Goal: Transaction & Acquisition: Purchase product/service

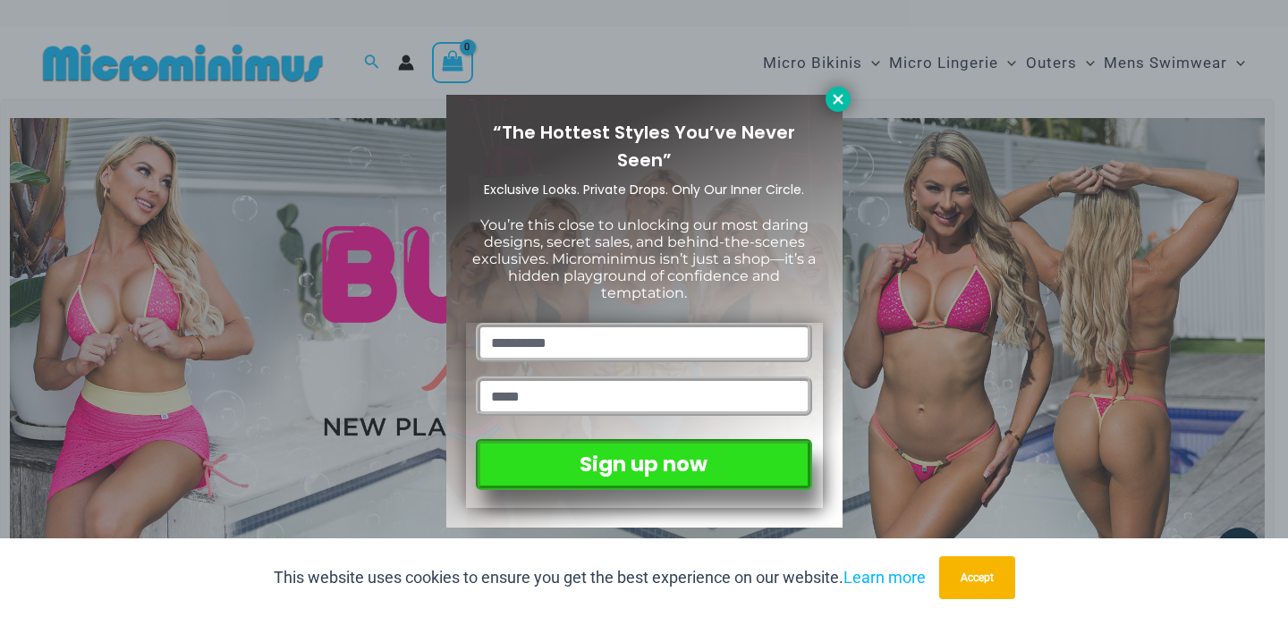
click at [840, 100] on icon at bounding box center [838, 99] width 10 height 10
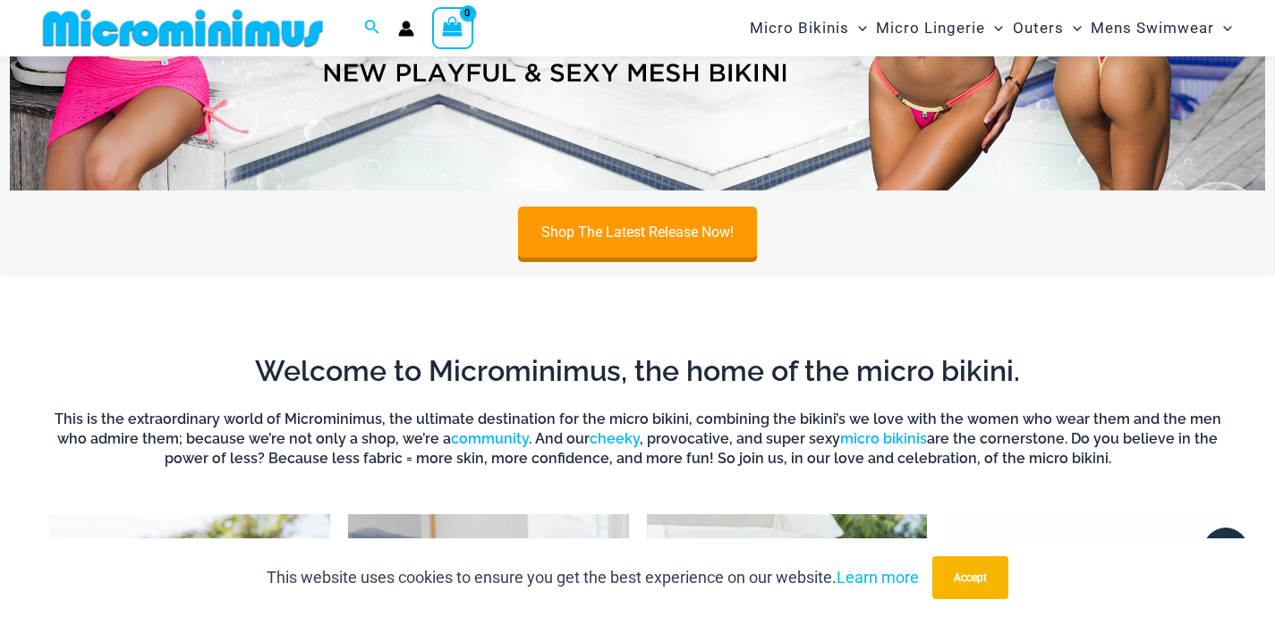
scroll to position [543, 0]
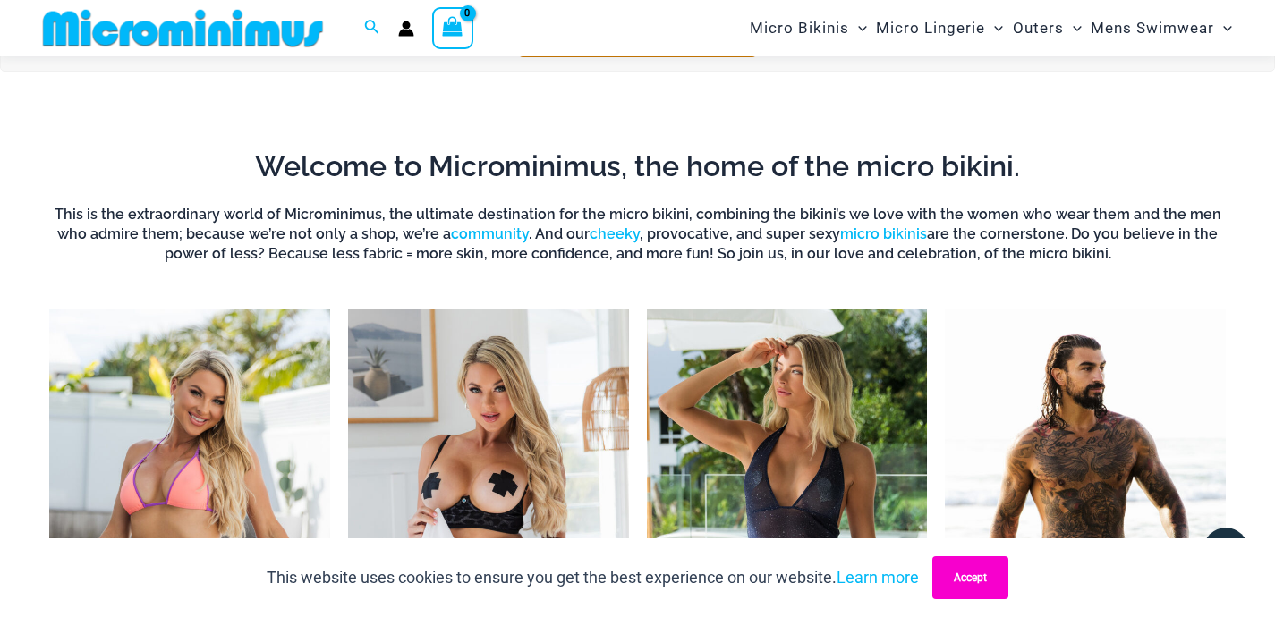
click at [967, 581] on button "Accept" at bounding box center [970, 577] width 76 height 43
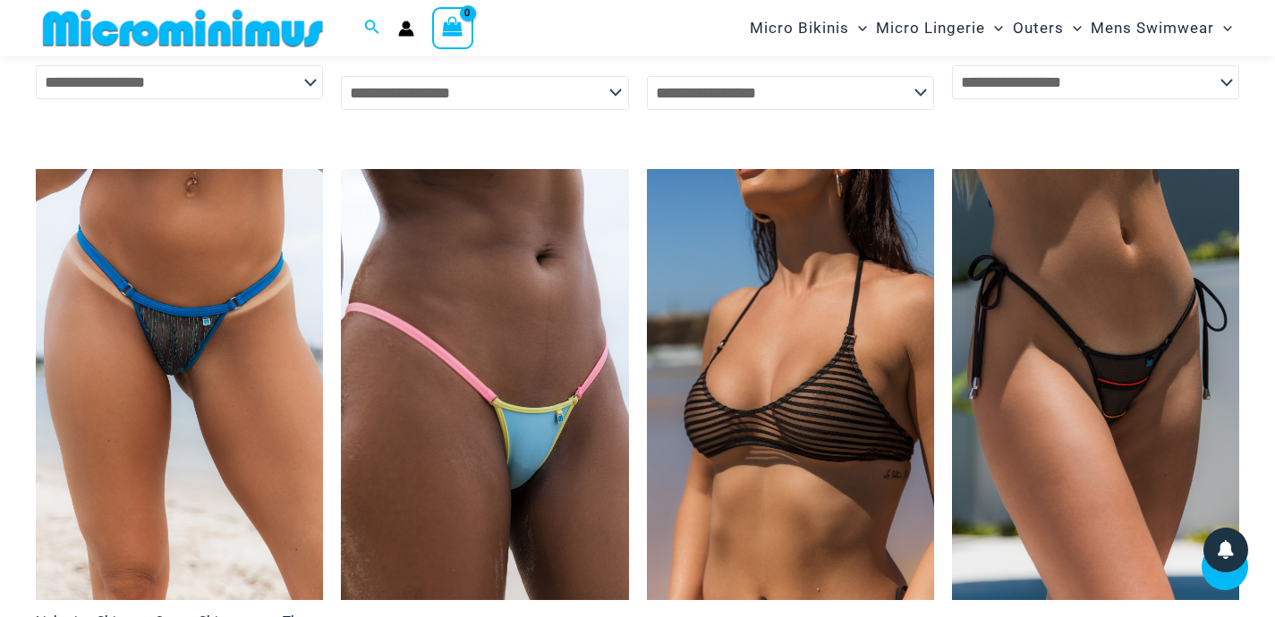
scroll to position [4074, 0]
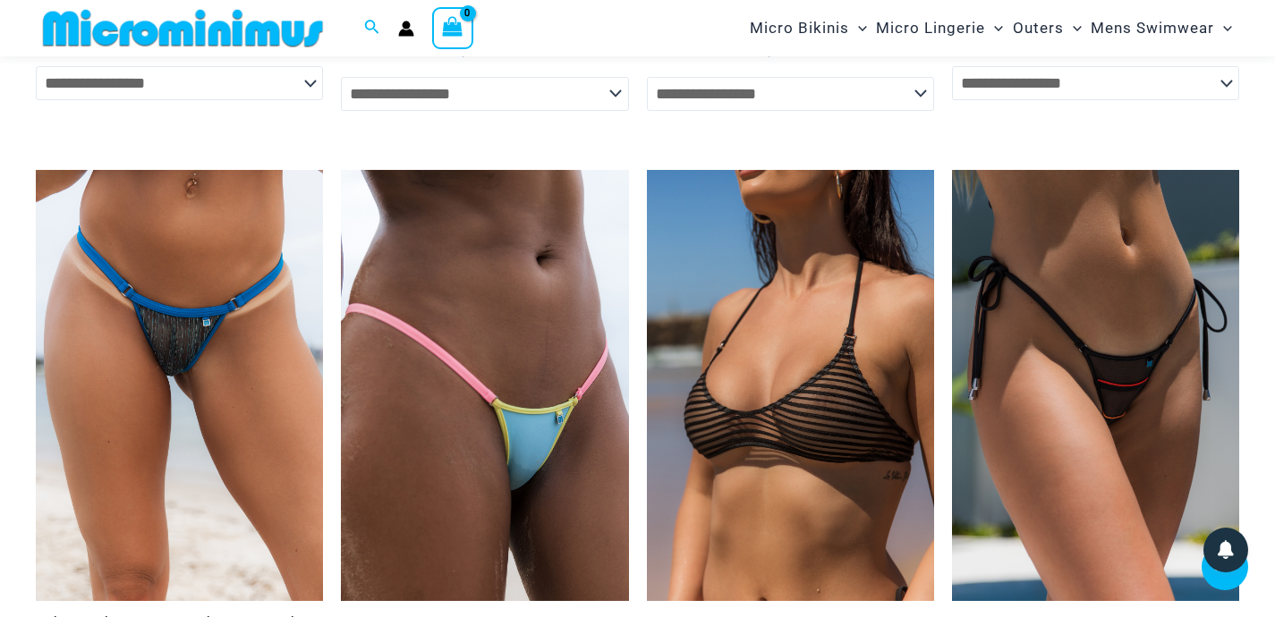
click at [12, 163] on div "**********" at bounding box center [638, 376] width 1252 height 2093
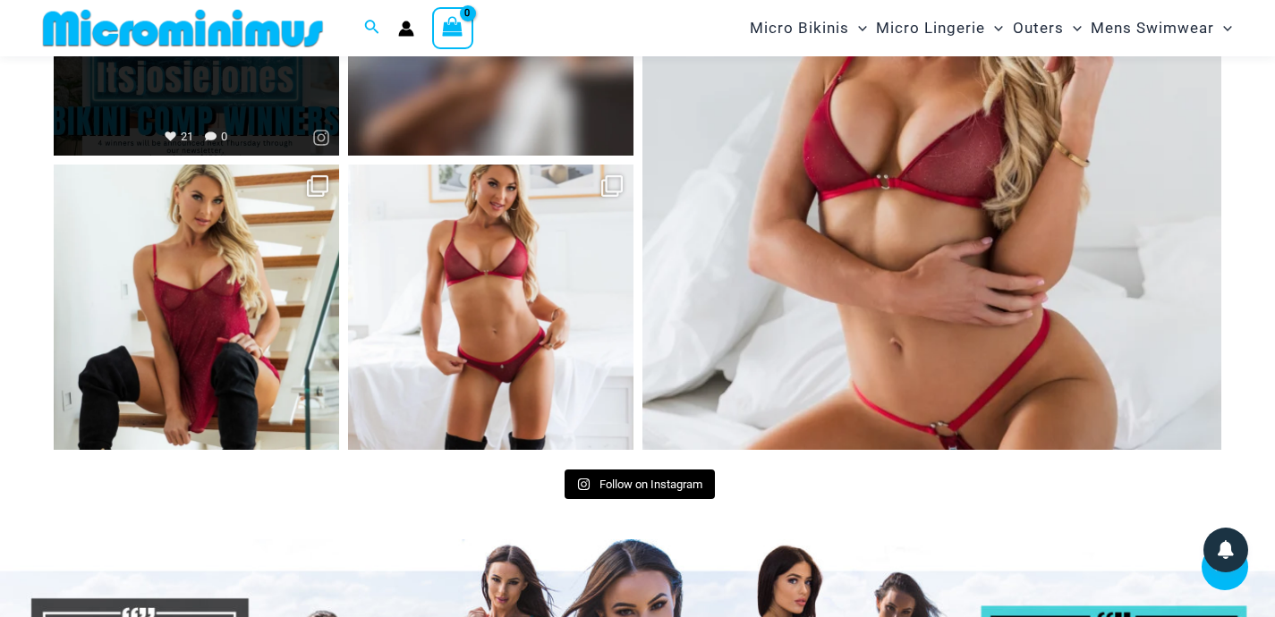
scroll to position [7095, 0]
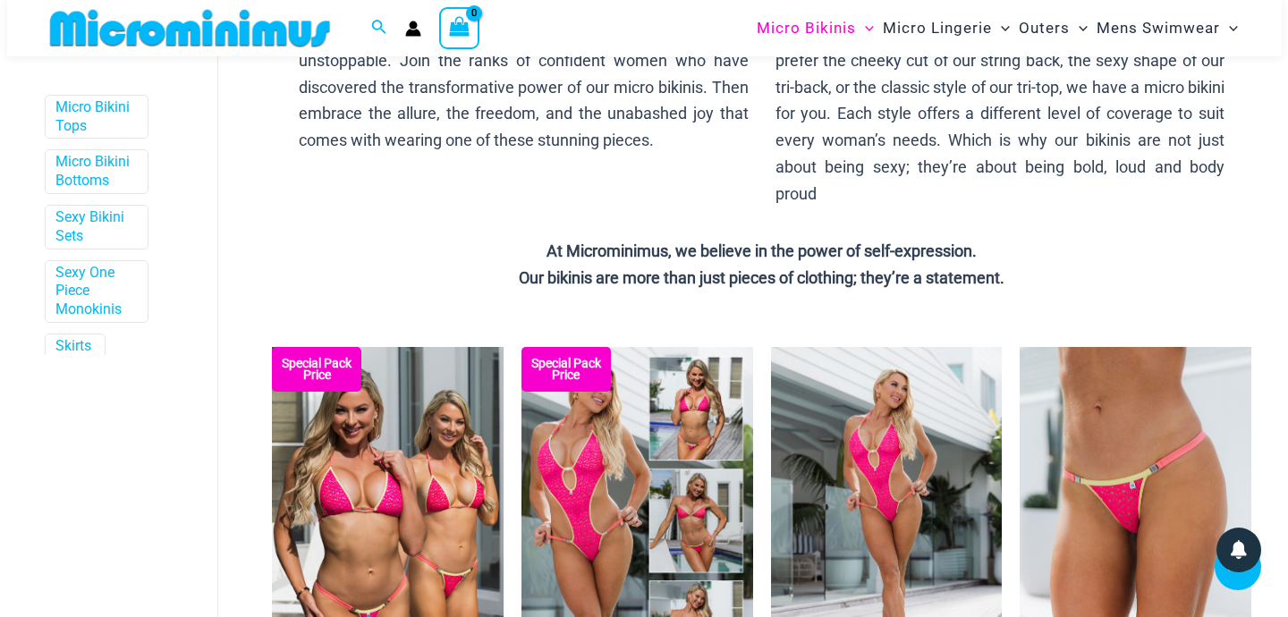
scroll to position [293, 0]
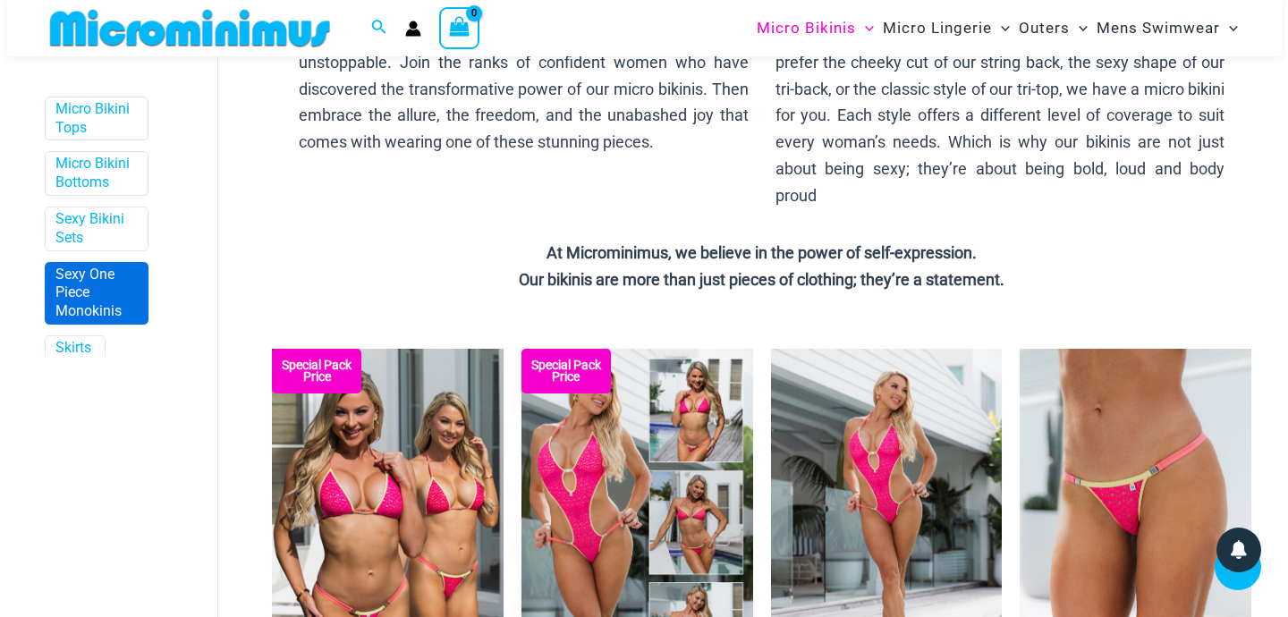
click at [83, 281] on link "Sexy One Piece Monokinis" at bounding box center [94, 293] width 79 height 55
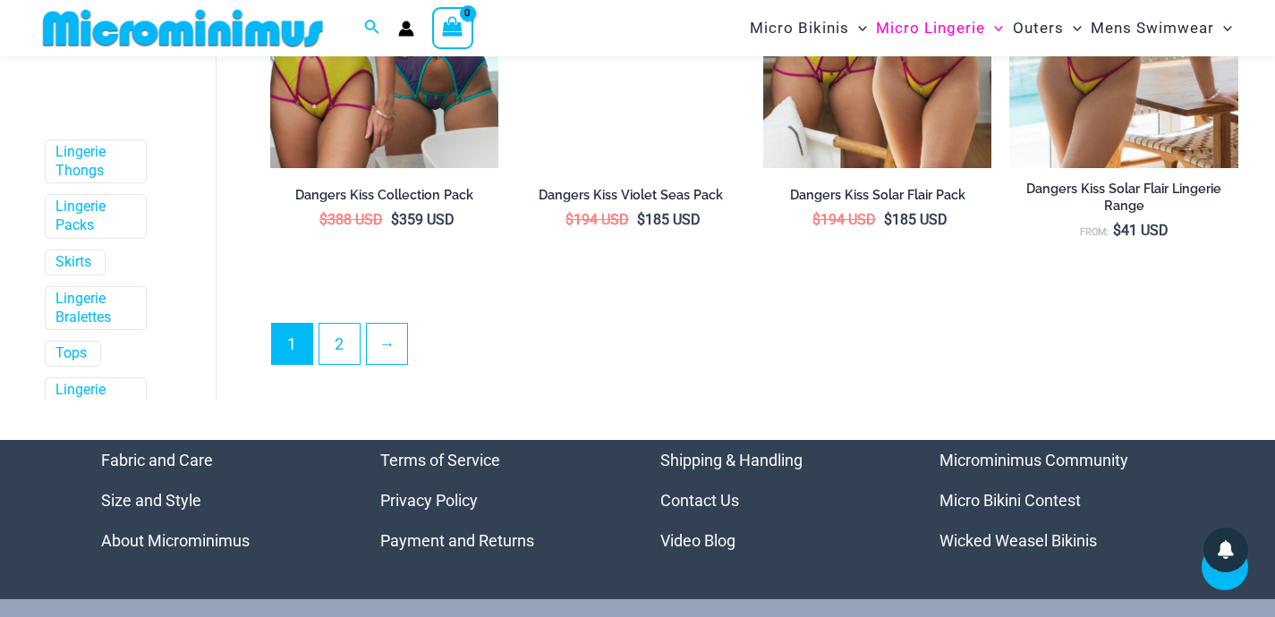
scroll to position [4280, 0]
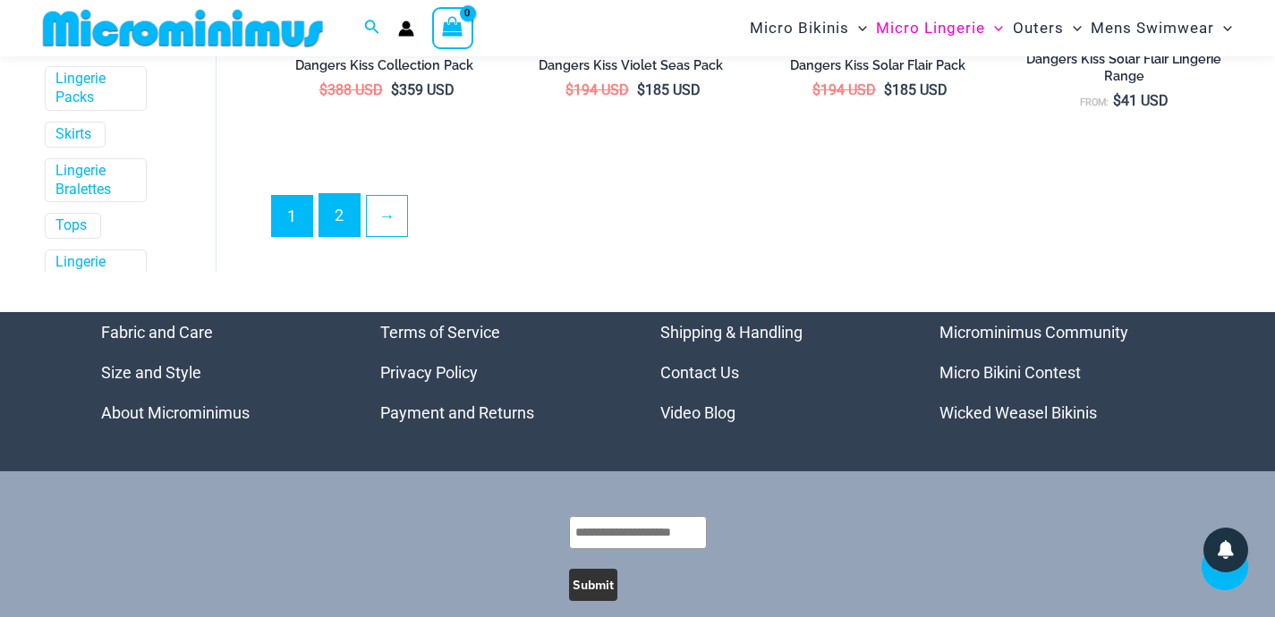
click at [335, 225] on link "2" at bounding box center [339, 215] width 40 height 42
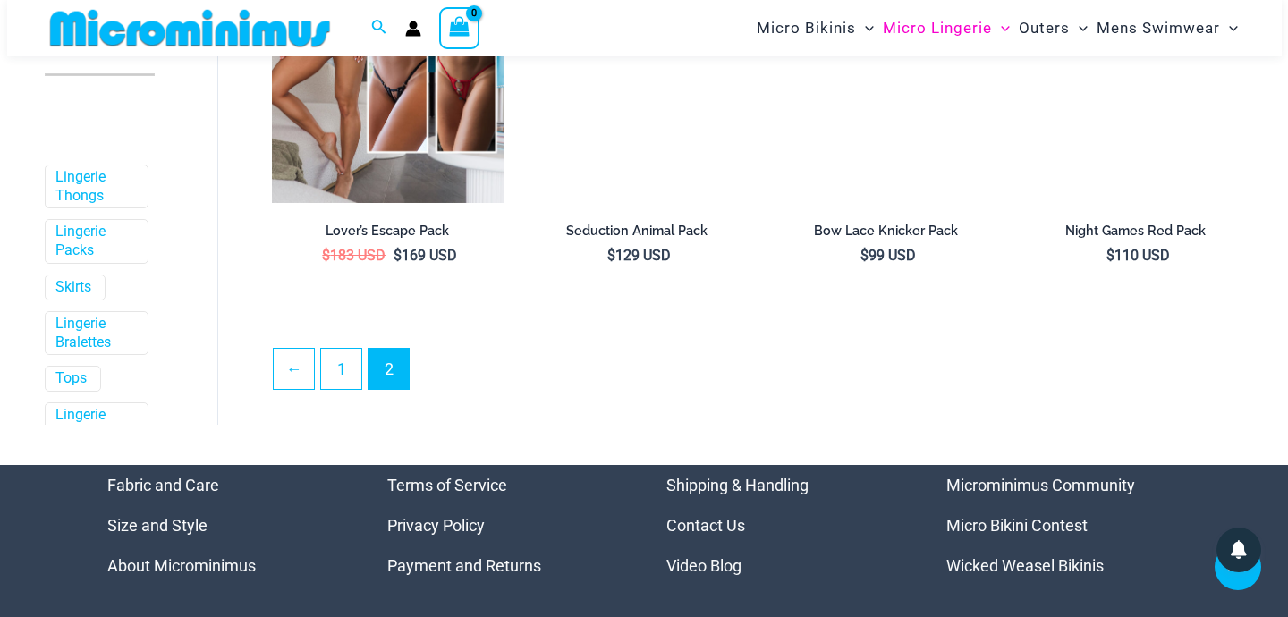
scroll to position [4095, 0]
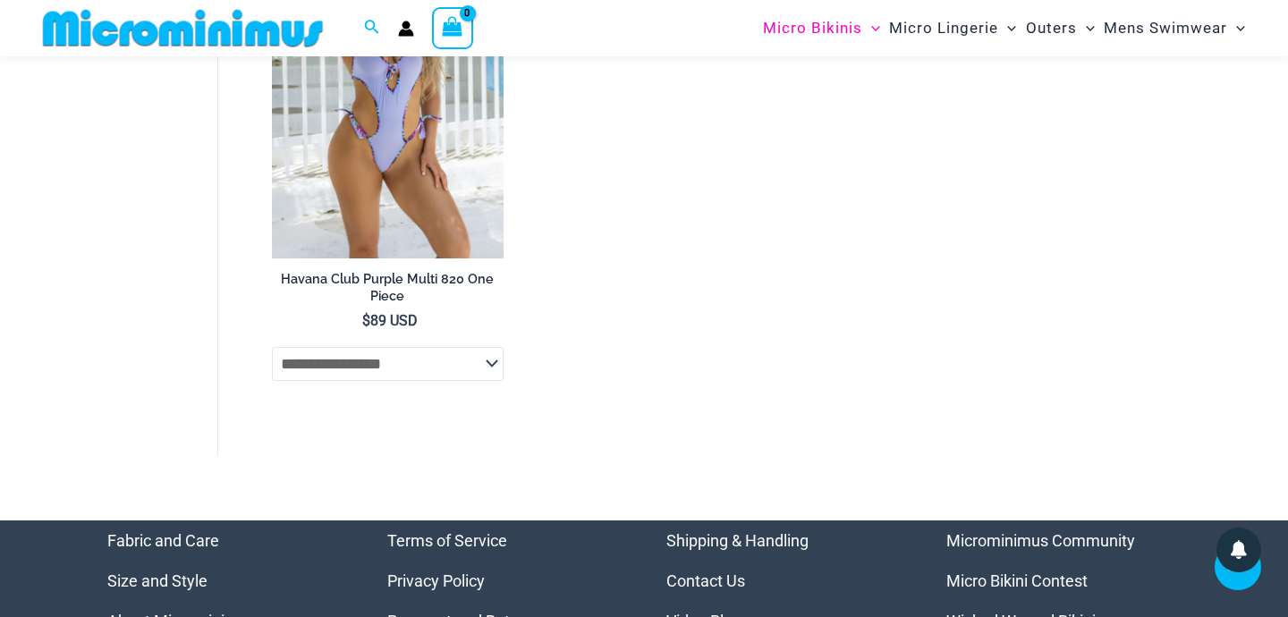
scroll to position [4592, 0]
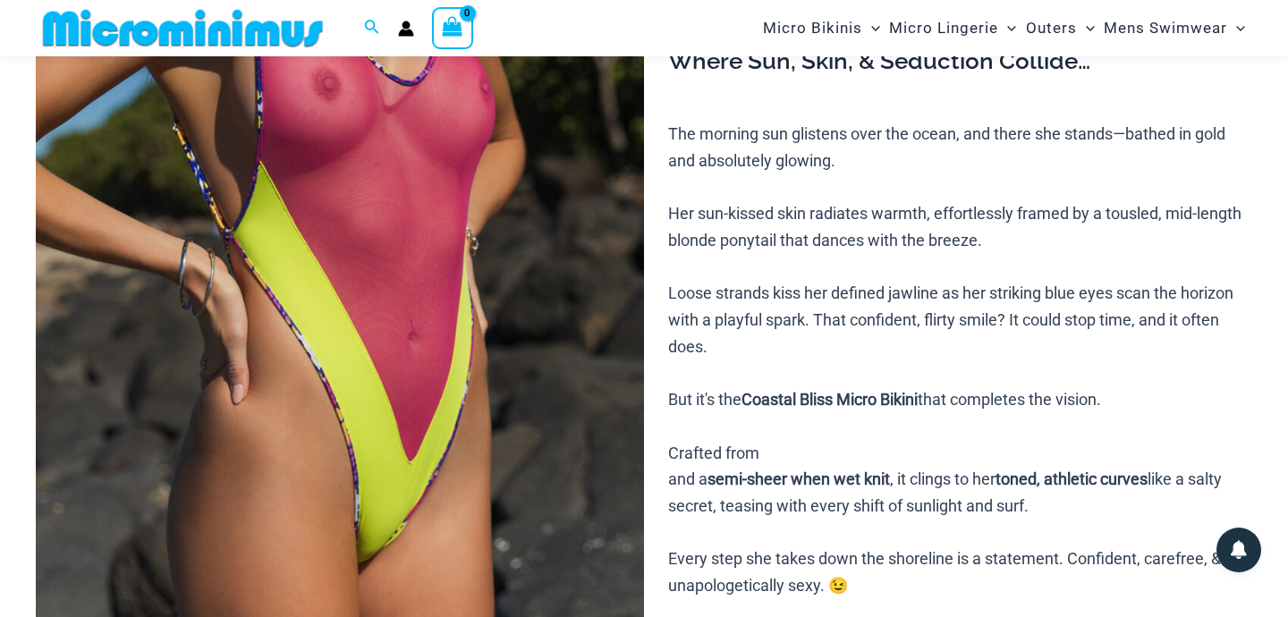
scroll to position [406, 0]
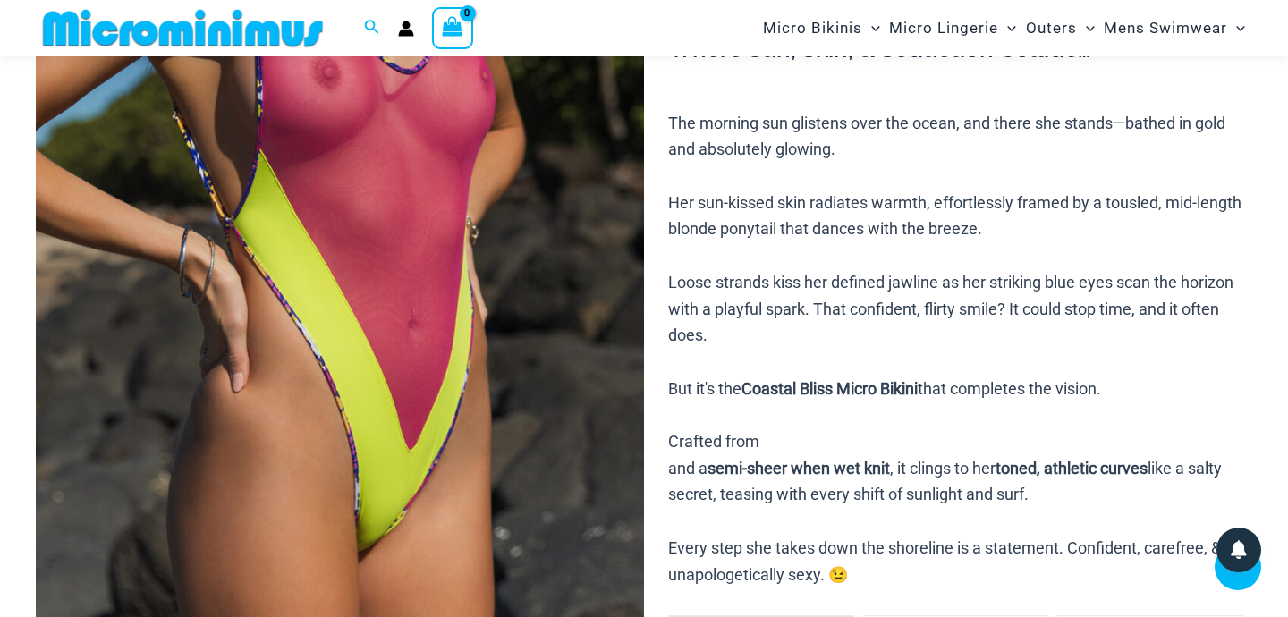
click at [485, 297] on img at bounding box center [340, 213] width 608 height 912
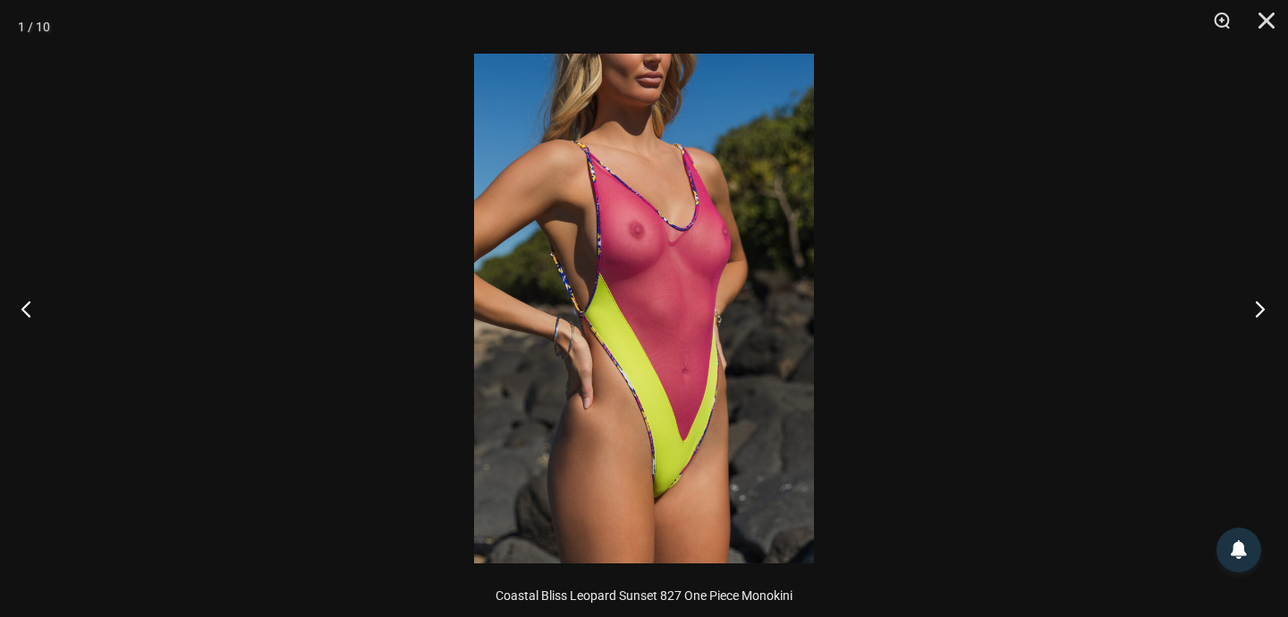
click at [1255, 318] on button "Next" at bounding box center [1254, 308] width 67 height 89
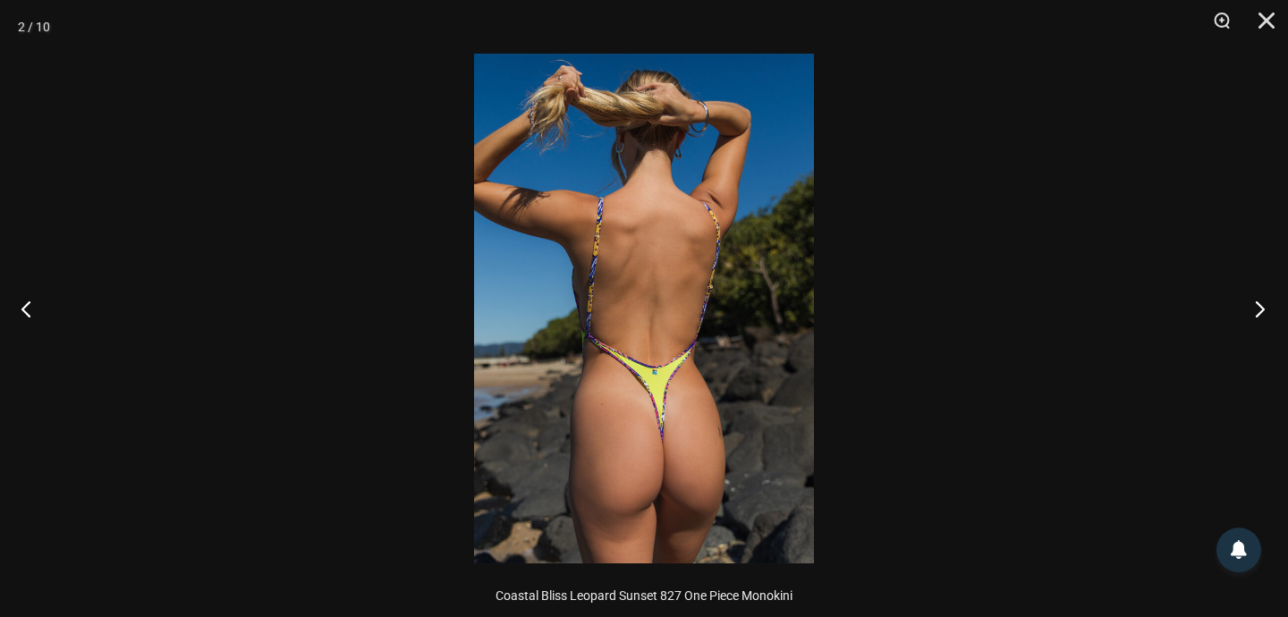
click at [1255, 318] on button "Next" at bounding box center [1254, 308] width 67 height 89
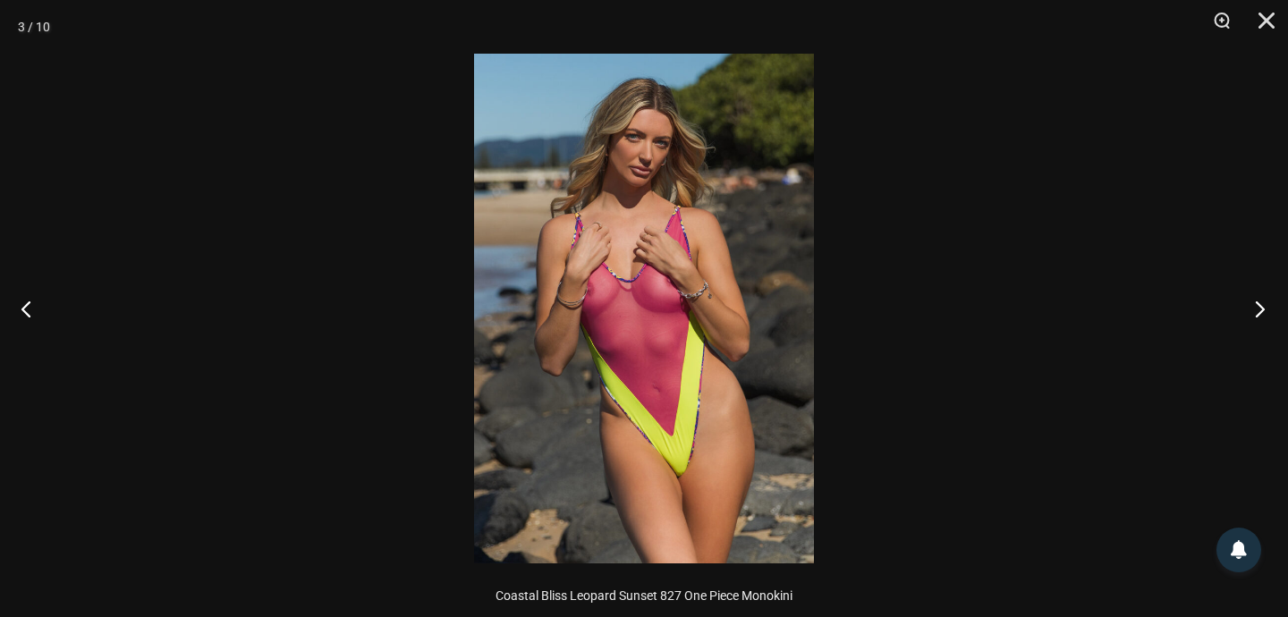
click at [1255, 318] on button "Next" at bounding box center [1254, 308] width 67 height 89
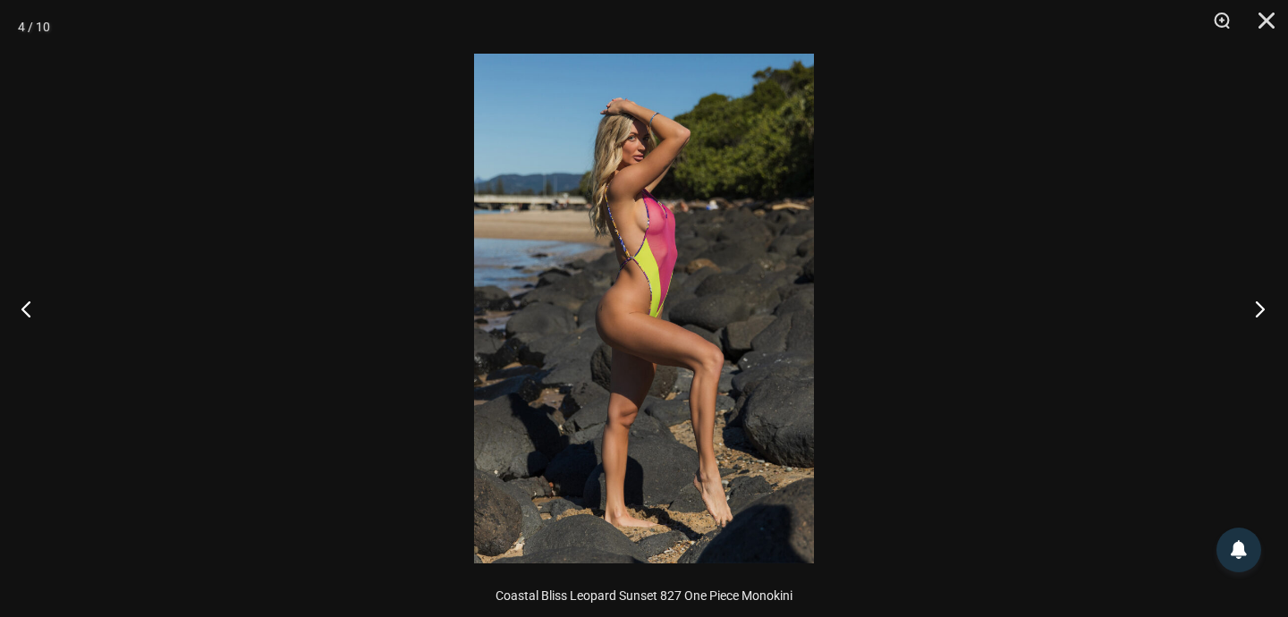
click at [1255, 318] on button "Next" at bounding box center [1254, 308] width 67 height 89
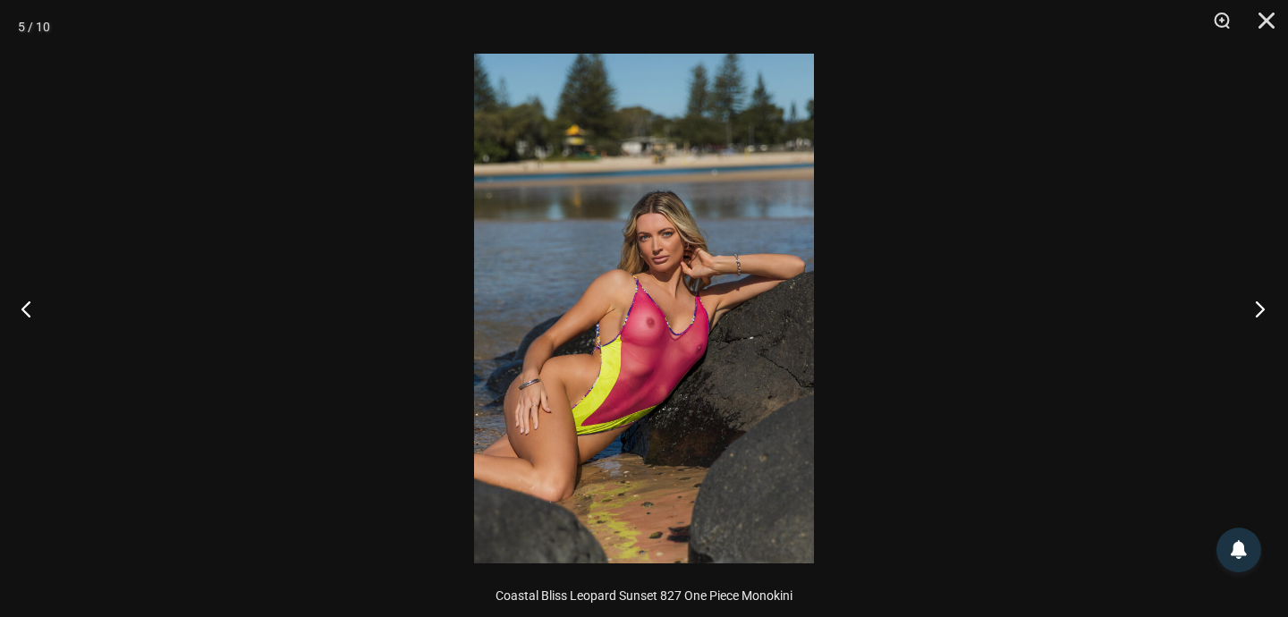
click at [1255, 318] on button "Next" at bounding box center [1254, 308] width 67 height 89
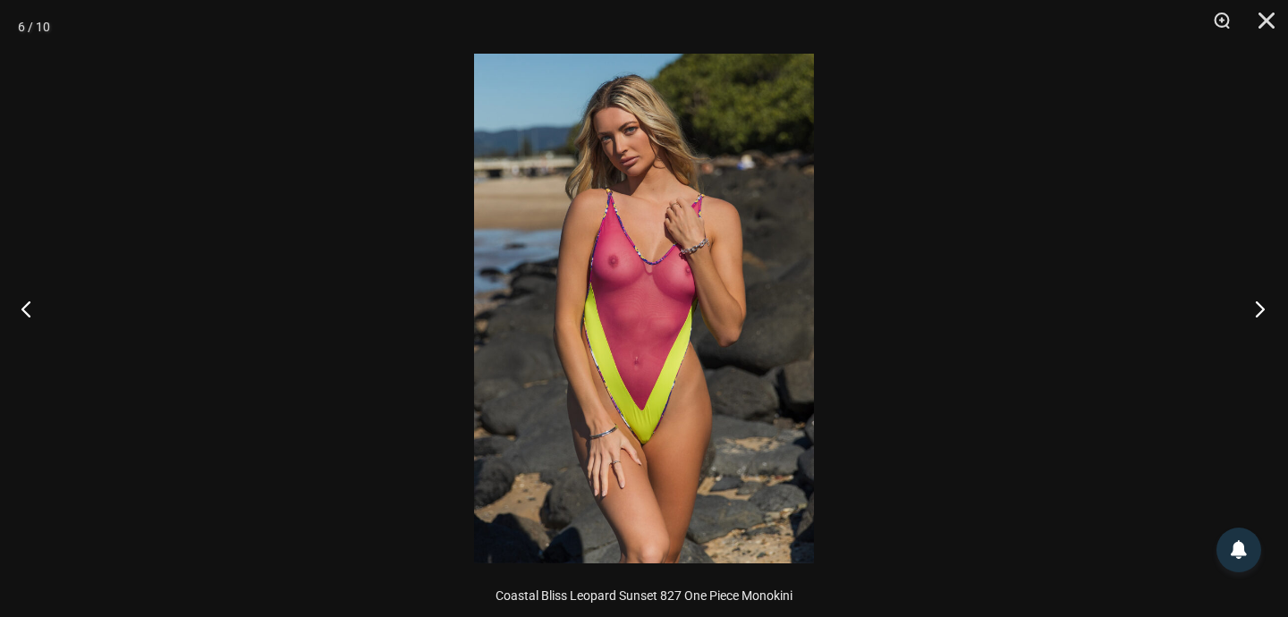
click at [1255, 318] on button "Next" at bounding box center [1254, 308] width 67 height 89
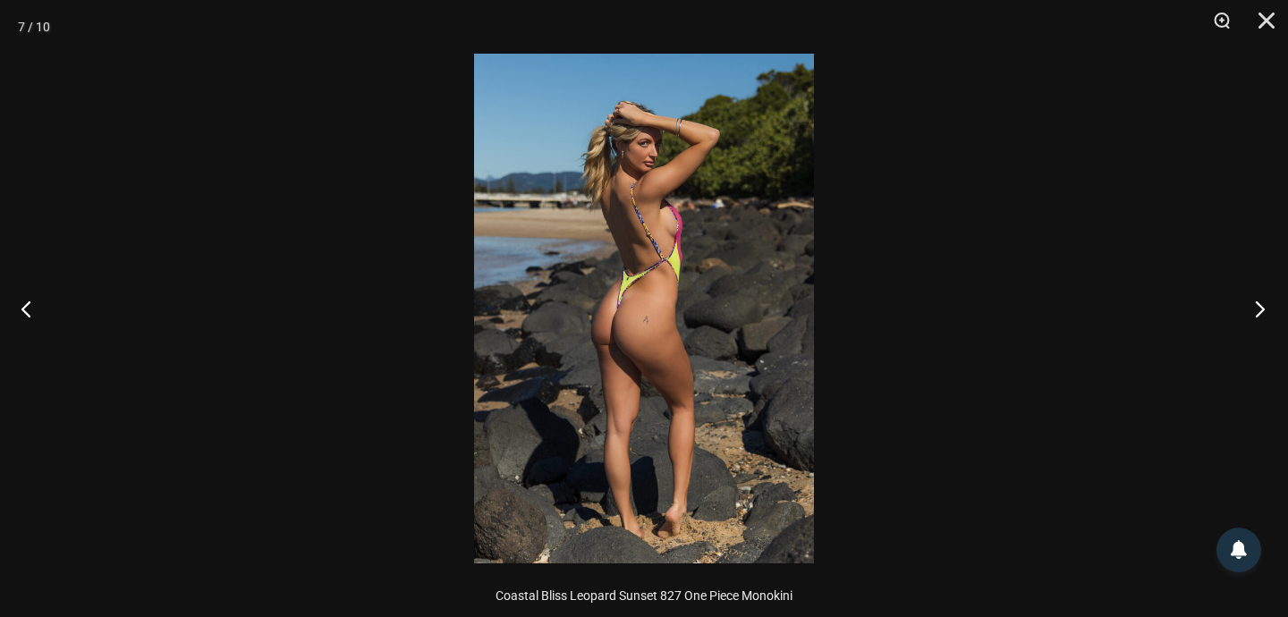
click at [1255, 318] on button "Next" at bounding box center [1254, 308] width 67 height 89
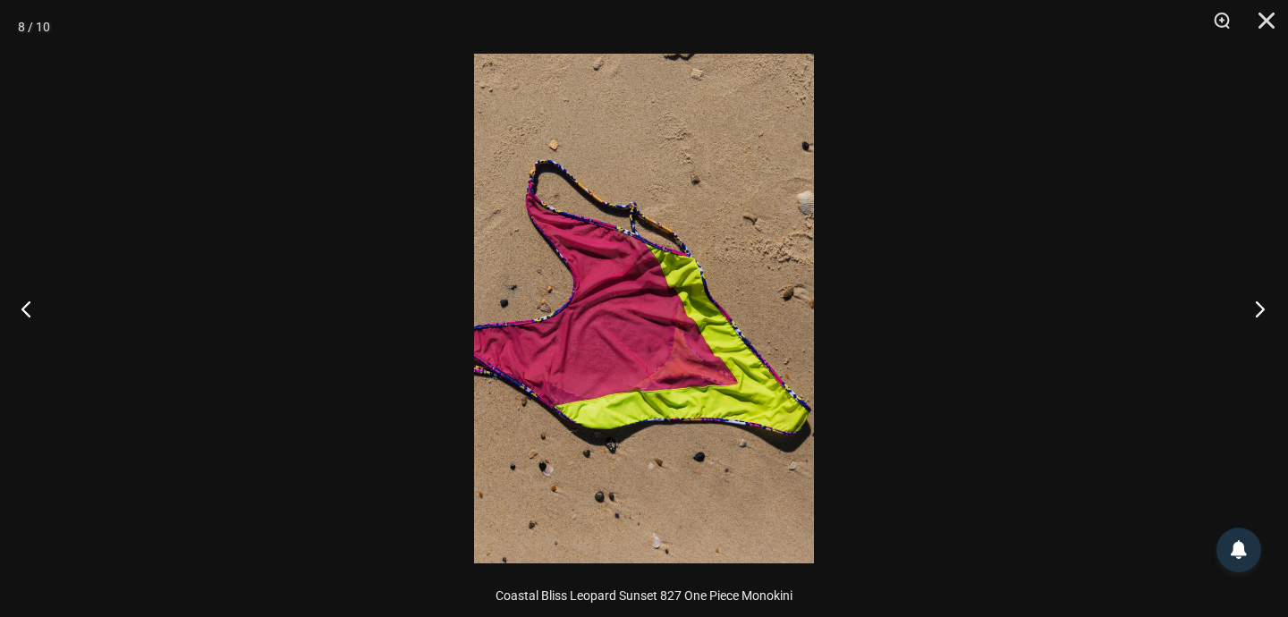
click at [1255, 318] on button "Next" at bounding box center [1254, 308] width 67 height 89
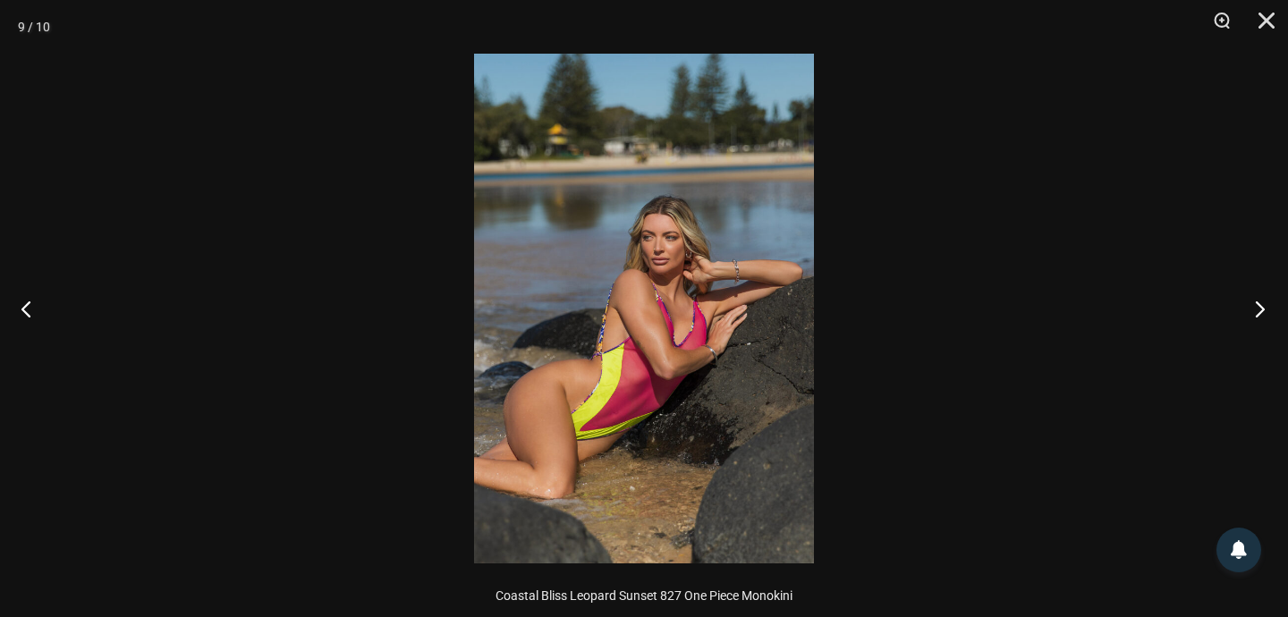
click at [1255, 318] on button "Next" at bounding box center [1254, 308] width 67 height 89
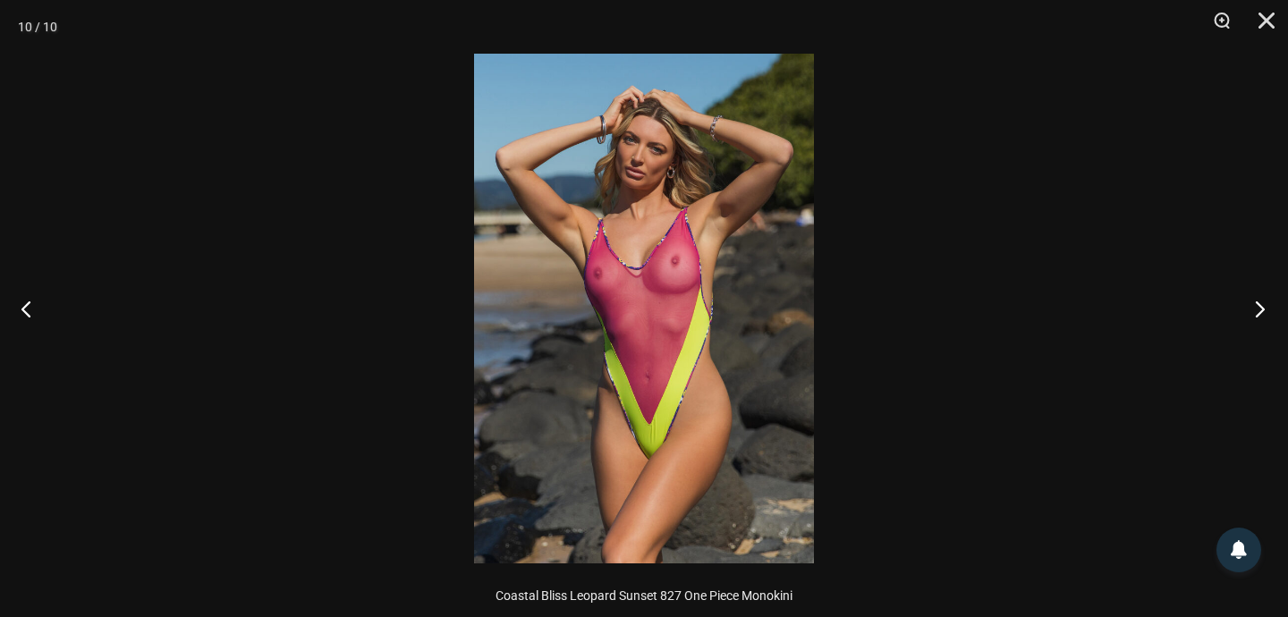
click at [1255, 318] on button "Next" at bounding box center [1254, 308] width 67 height 89
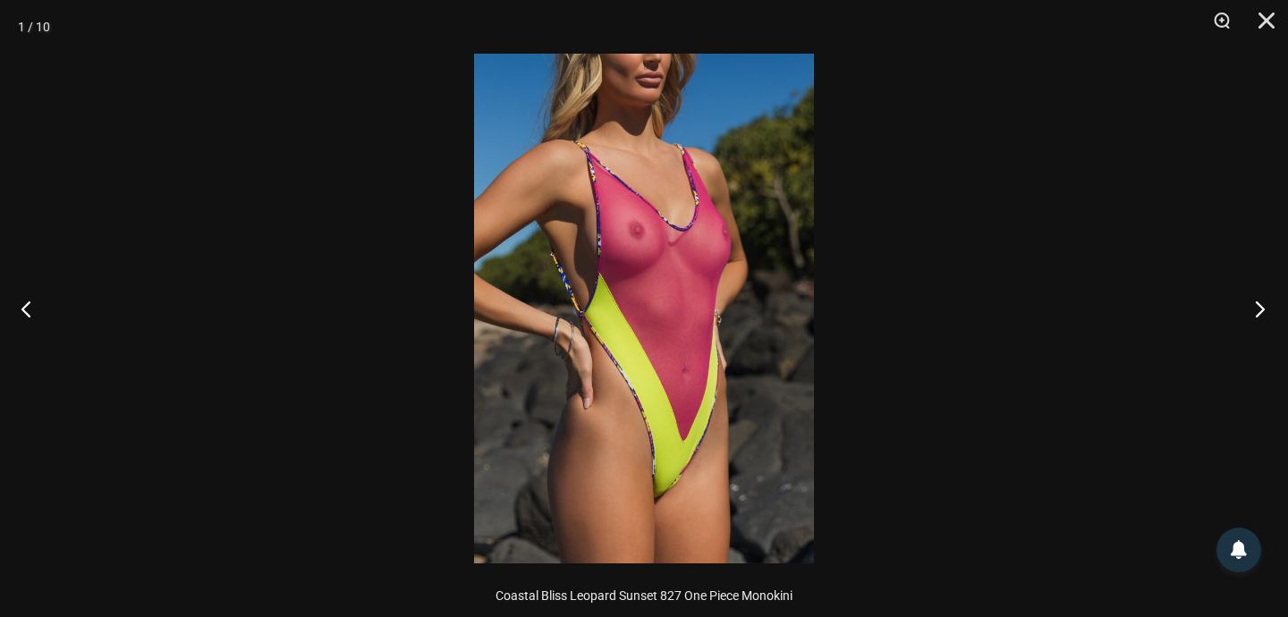
click at [1255, 318] on button "Next" at bounding box center [1254, 308] width 67 height 89
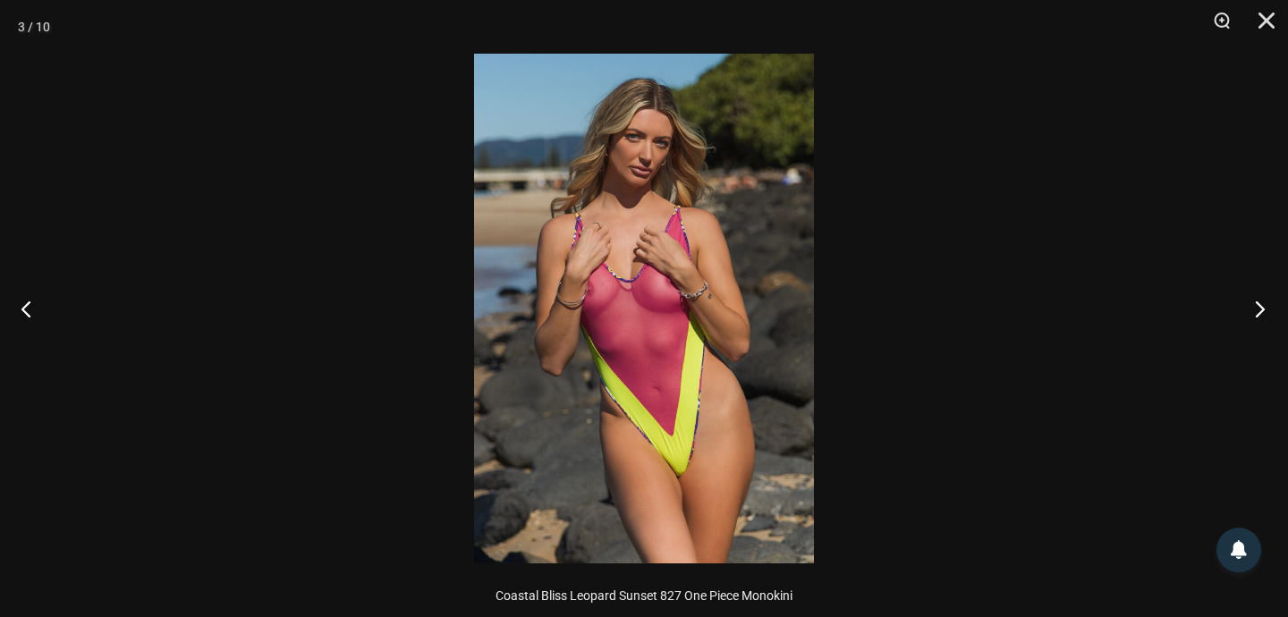
click at [1255, 318] on button "Next" at bounding box center [1254, 308] width 67 height 89
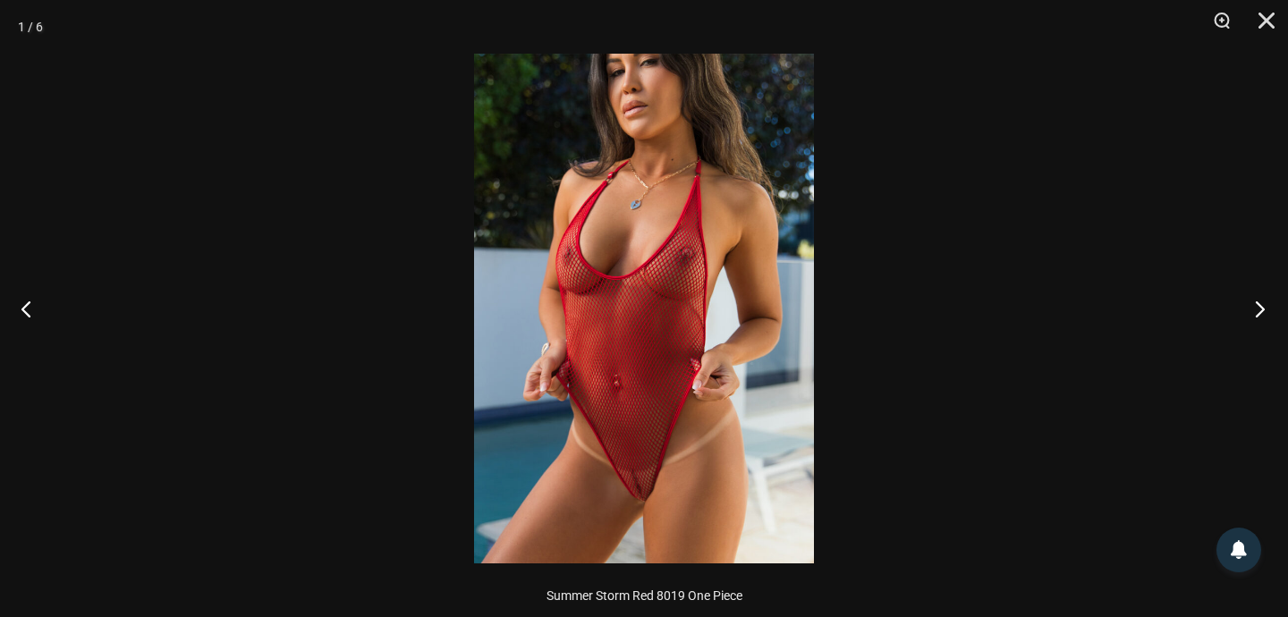
click at [1259, 303] on button "Next" at bounding box center [1254, 308] width 67 height 89
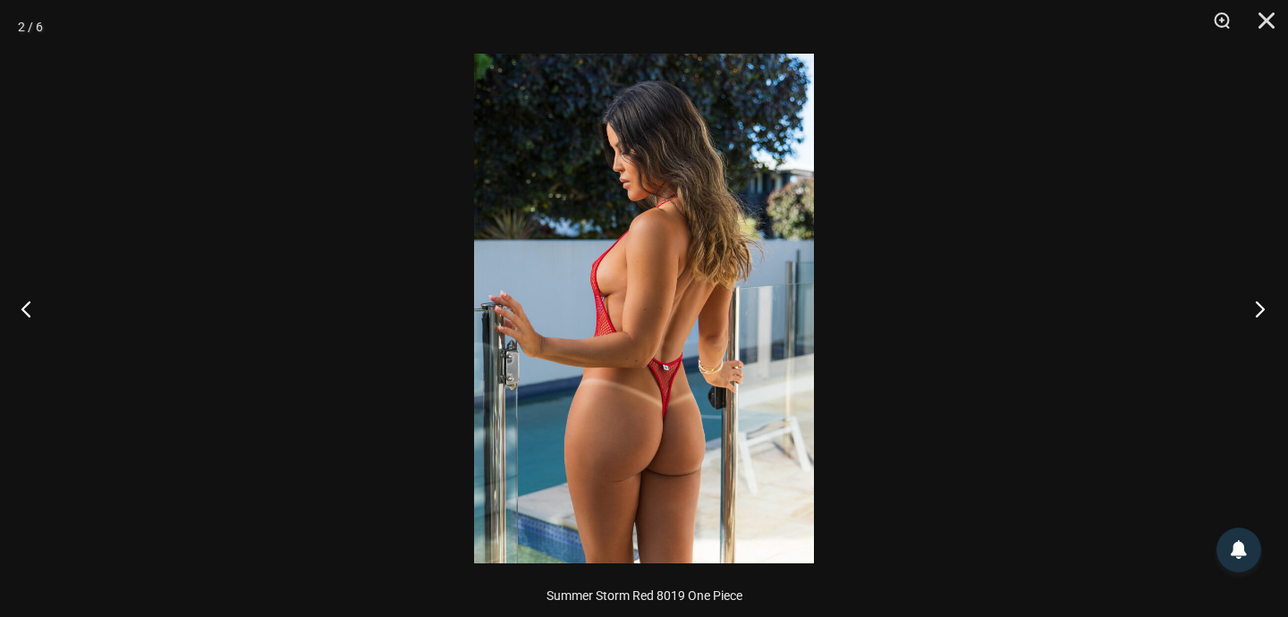
click at [1259, 303] on button "Next" at bounding box center [1254, 308] width 67 height 89
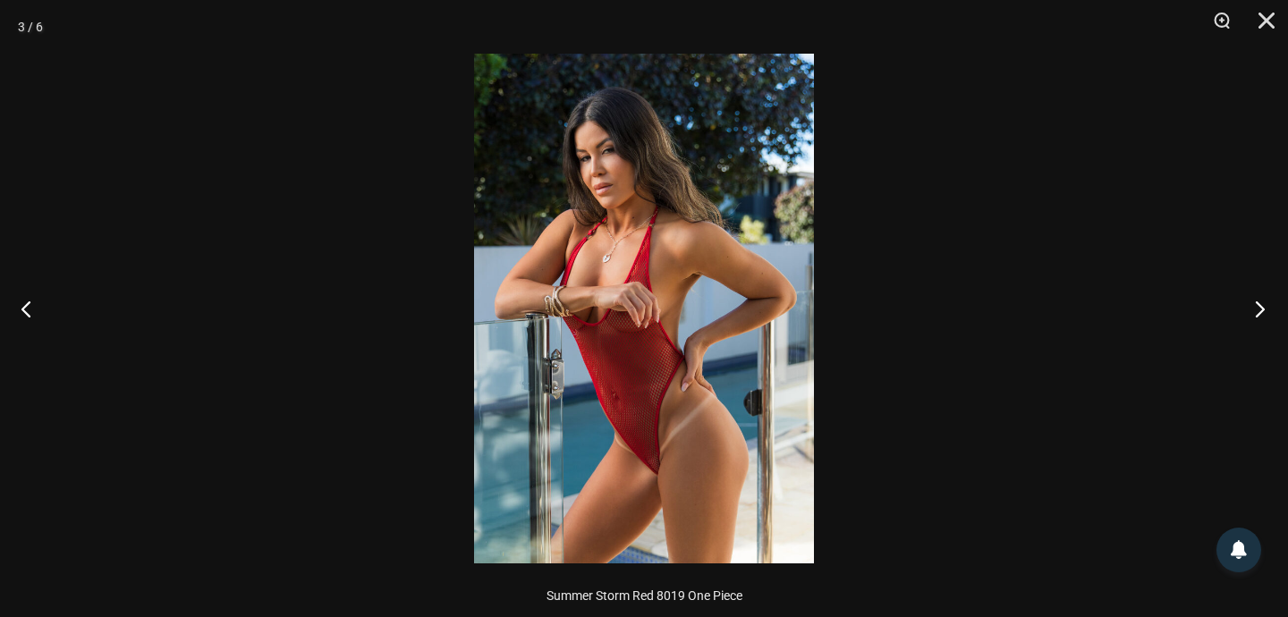
click at [1259, 303] on button "Next" at bounding box center [1254, 308] width 67 height 89
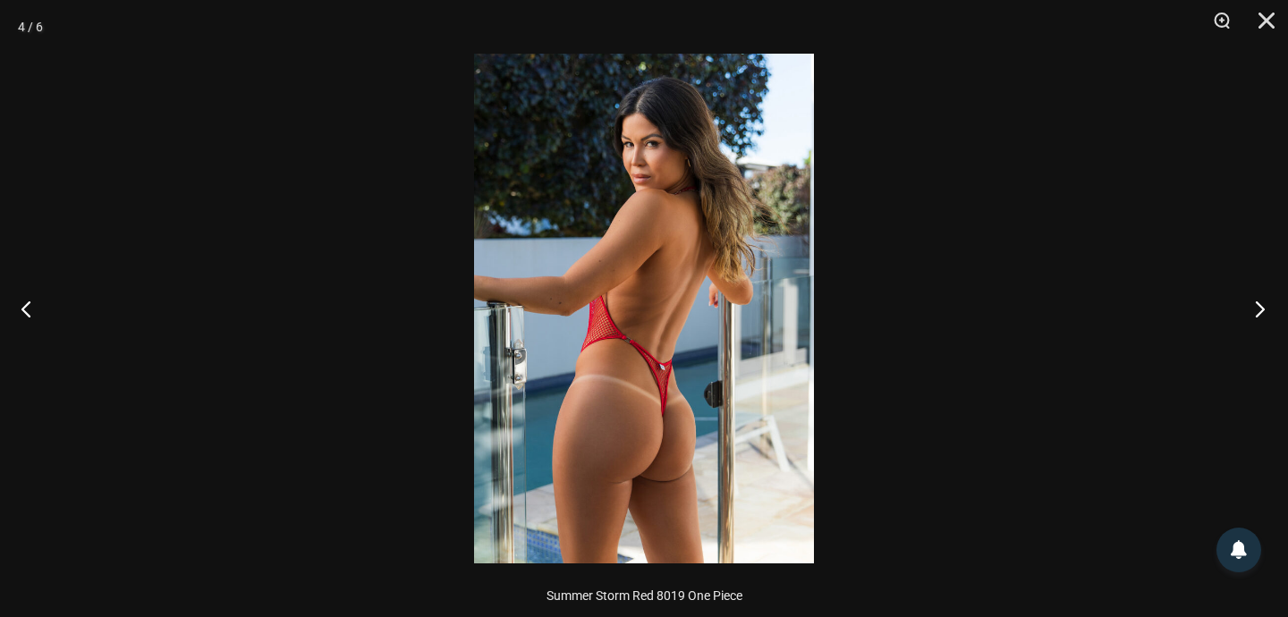
click at [1259, 303] on button "Next" at bounding box center [1254, 308] width 67 height 89
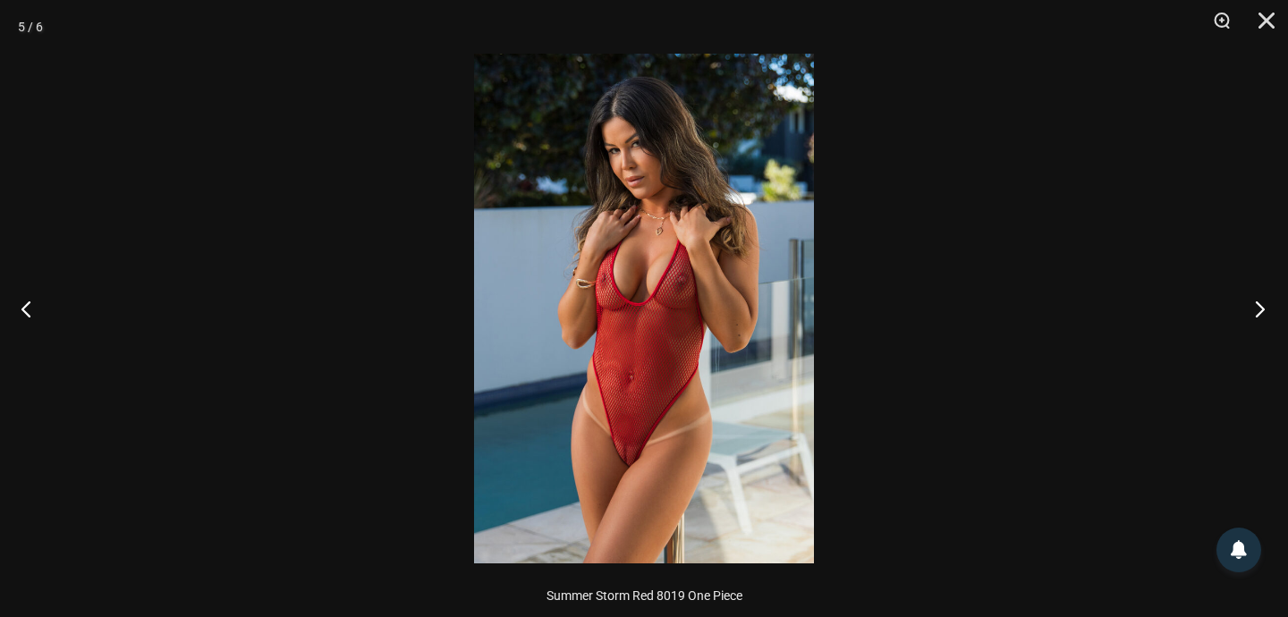
click at [1259, 303] on button "Next" at bounding box center [1254, 308] width 67 height 89
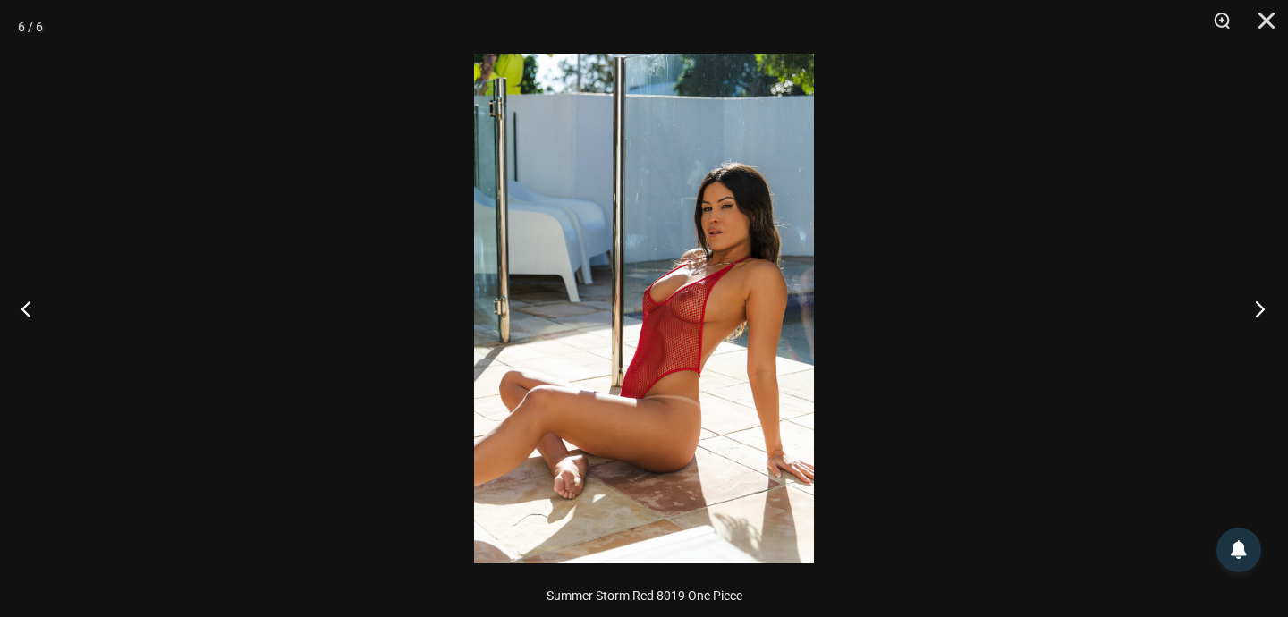
click at [1259, 303] on button "Next" at bounding box center [1254, 308] width 67 height 89
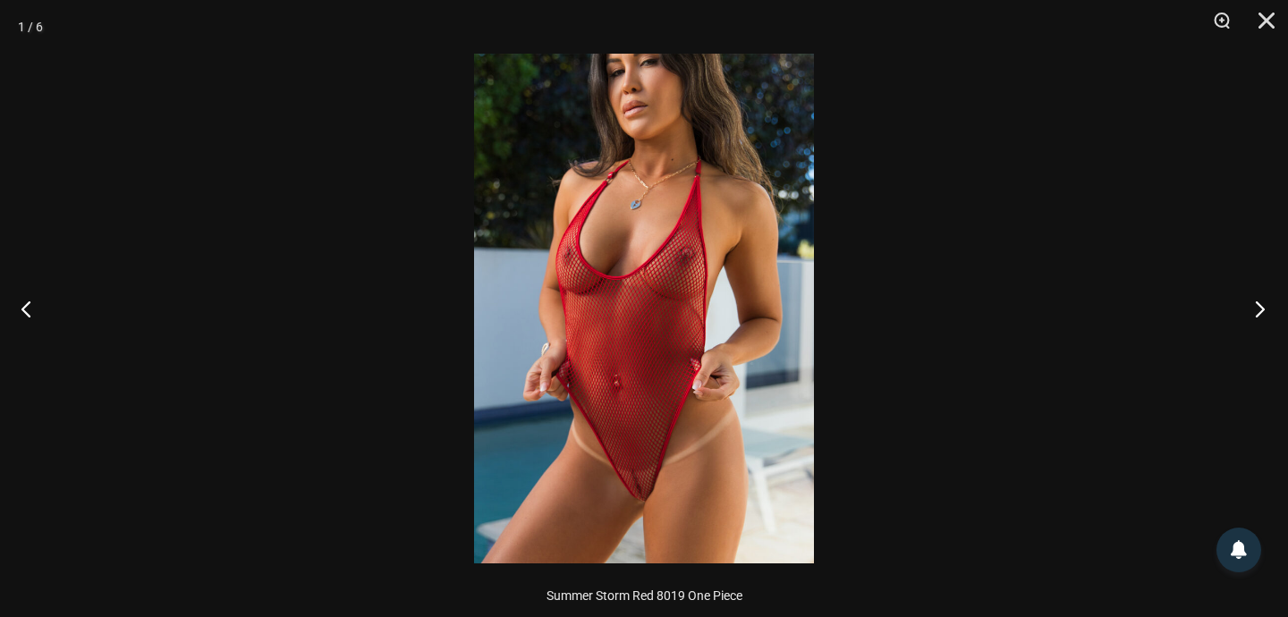
click at [1259, 303] on button "Next" at bounding box center [1254, 308] width 67 height 89
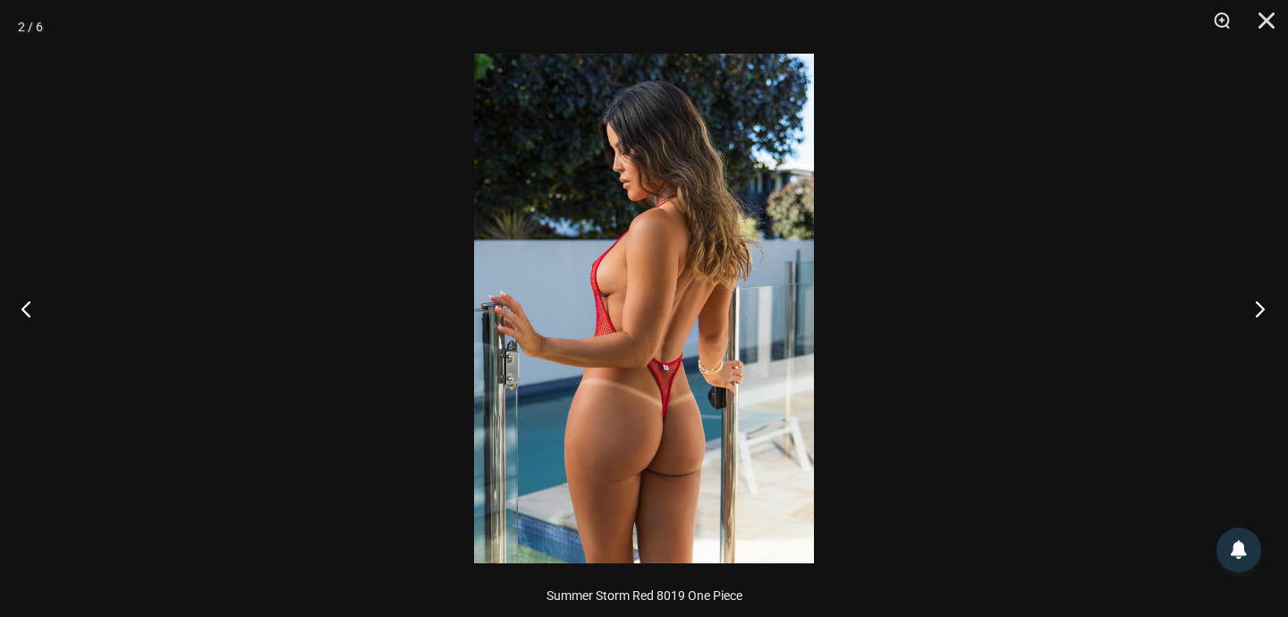
click at [1259, 303] on button "Next" at bounding box center [1254, 308] width 67 height 89
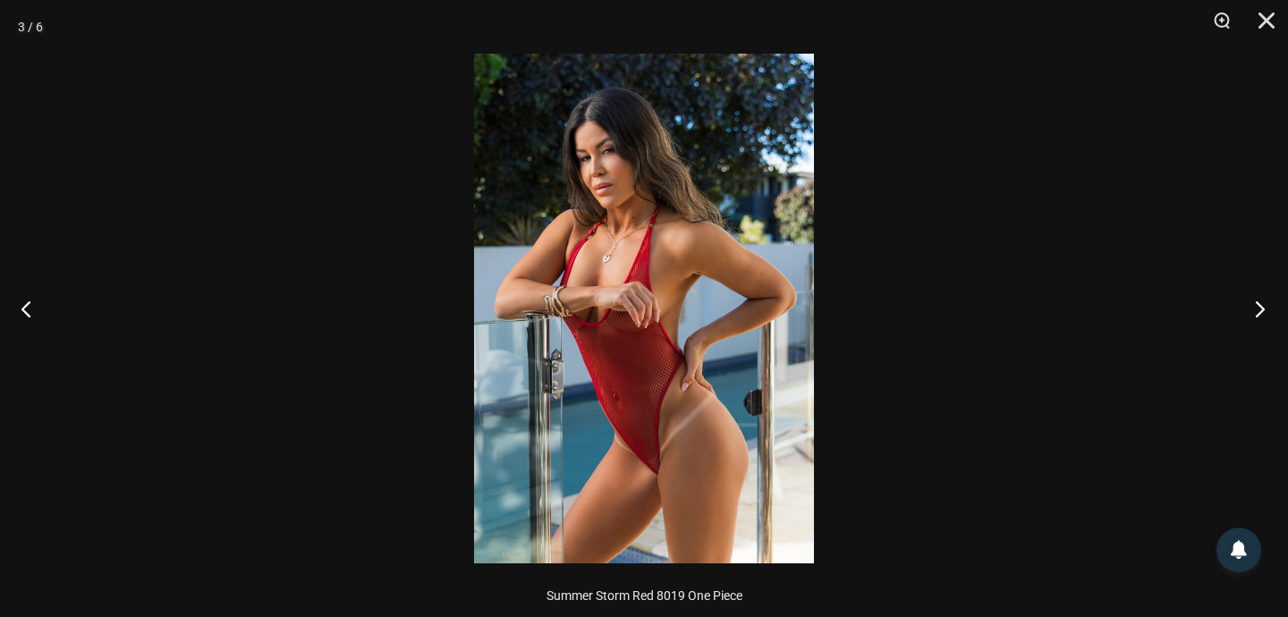
click at [1259, 303] on button "Next" at bounding box center [1254, 308] width 67 height 89
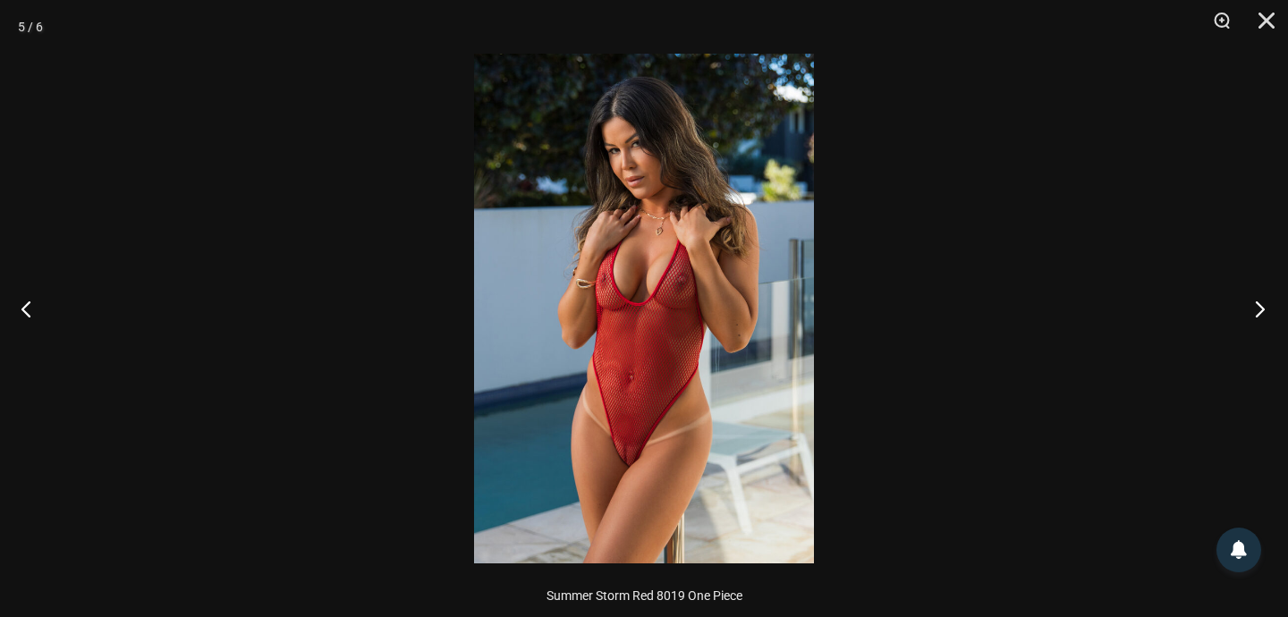
click at [1259, 303] on button "Next" at bounding box center [1254, 308] width 67 height 89
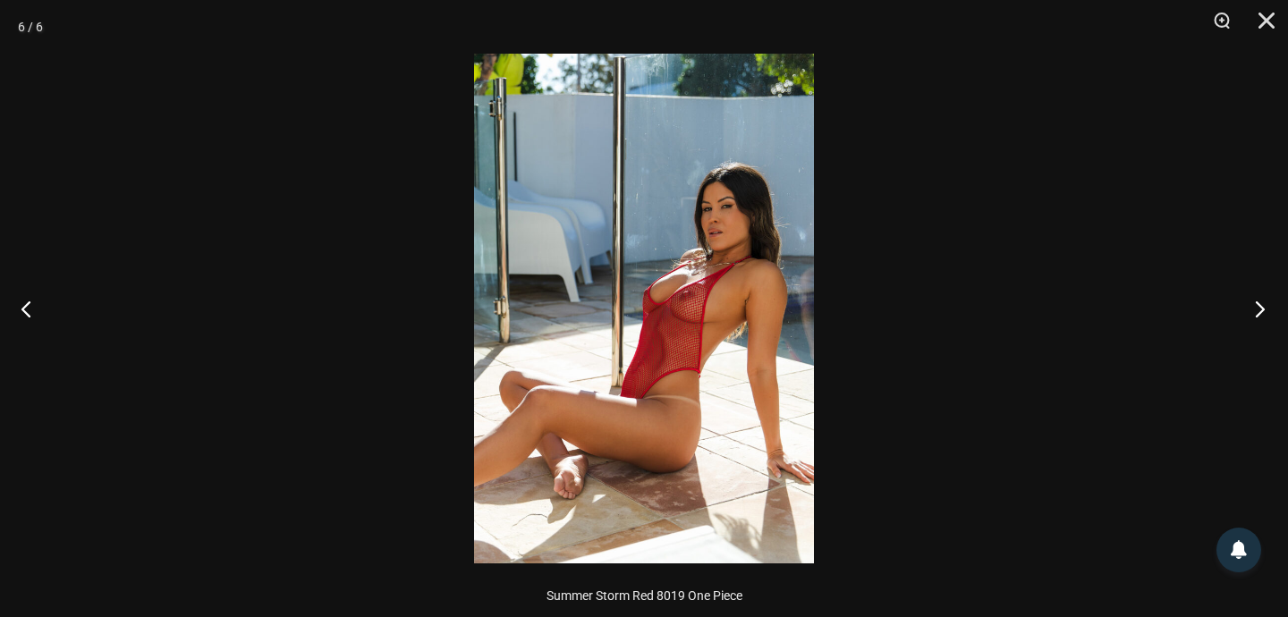
click at [1259, 303] on button "Next" at bounding box center [1254, 308] width 67 height 89
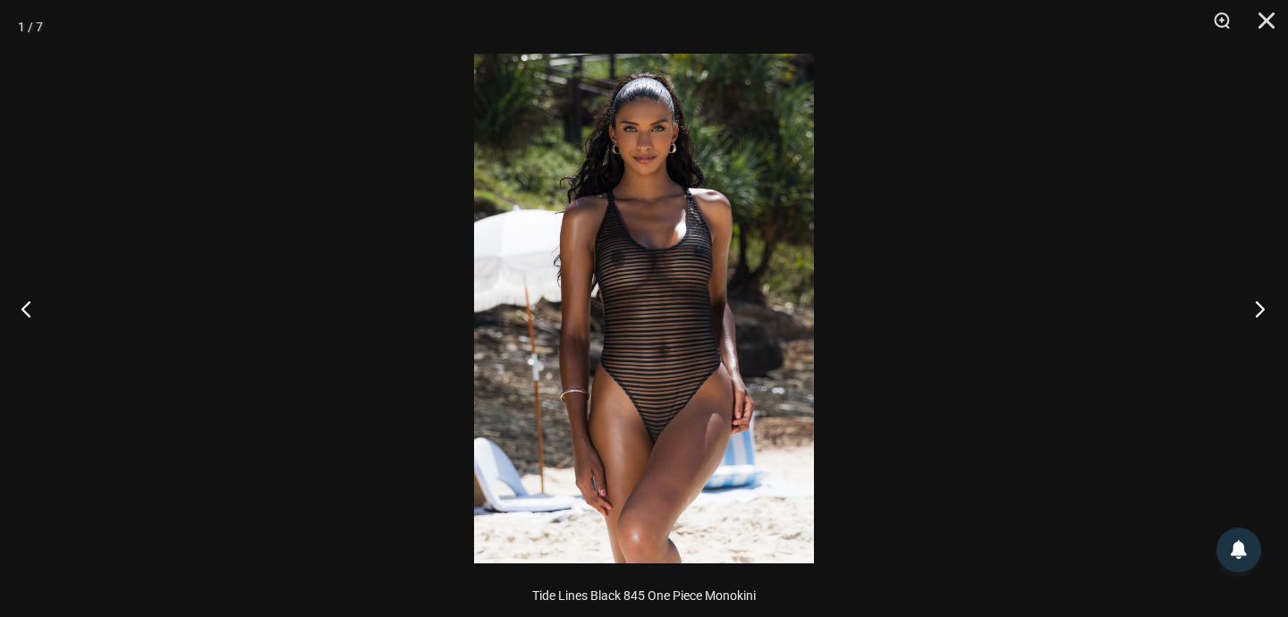
click at [1260, 305] on button "Next" at bounding box center [1254, 308] width 67 height 89
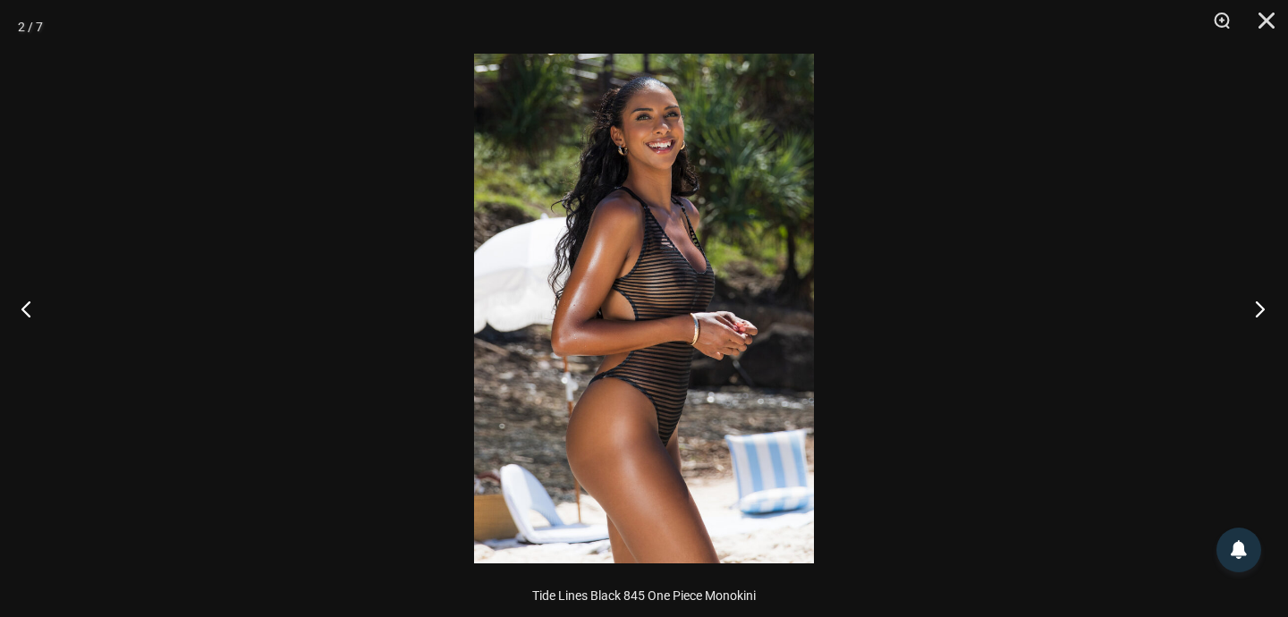
click at [1260, 305] on button "Next" at bounding box center [1254, 308] width 67 height 89
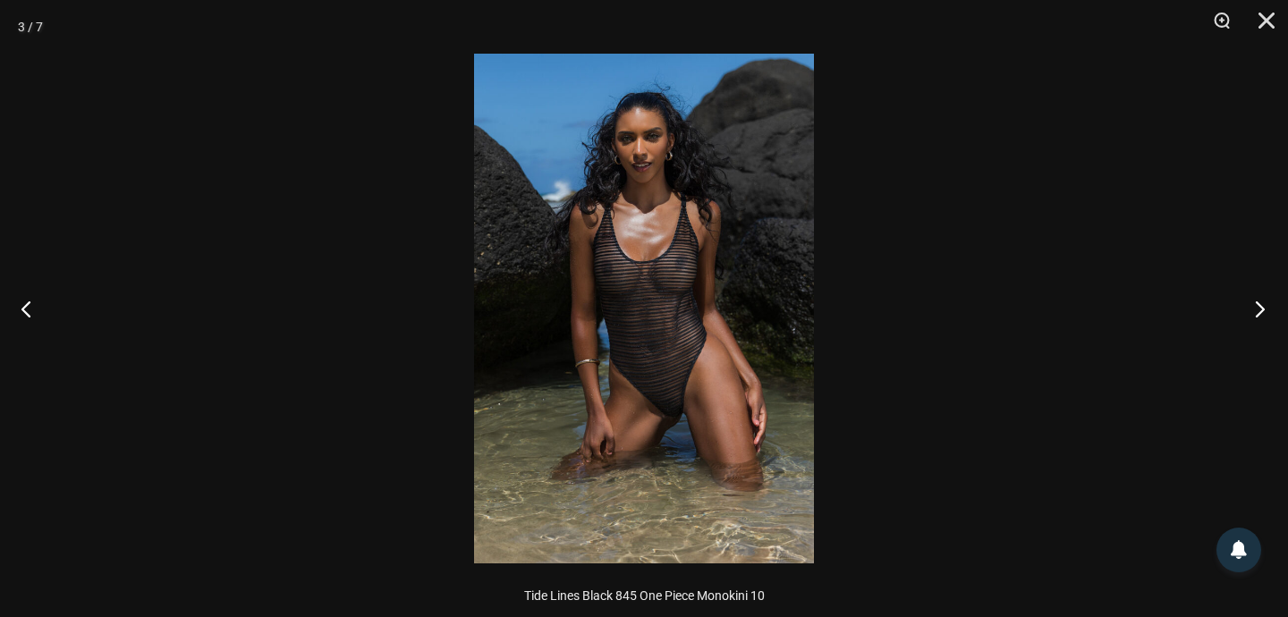
click at [1260, 305] on button "Next" at bounding box center [1254, 308] width 67 height 89
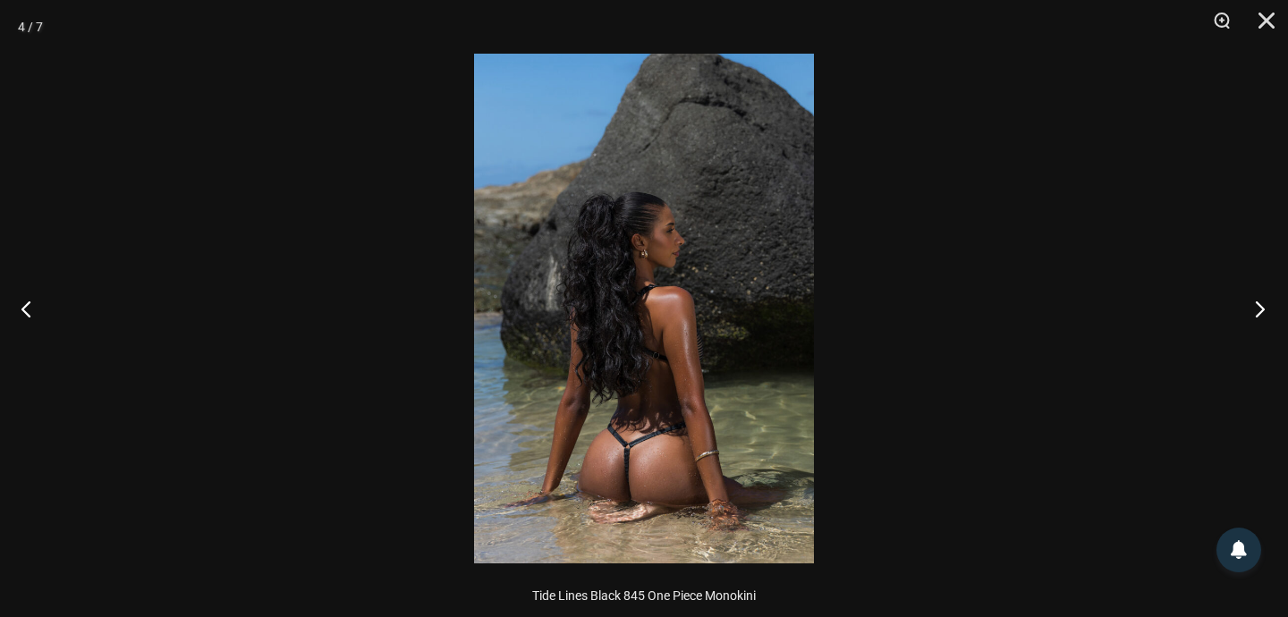
click at [1260, 305] on button "Next" at bounding box center [1254, 308] width 67 height 89
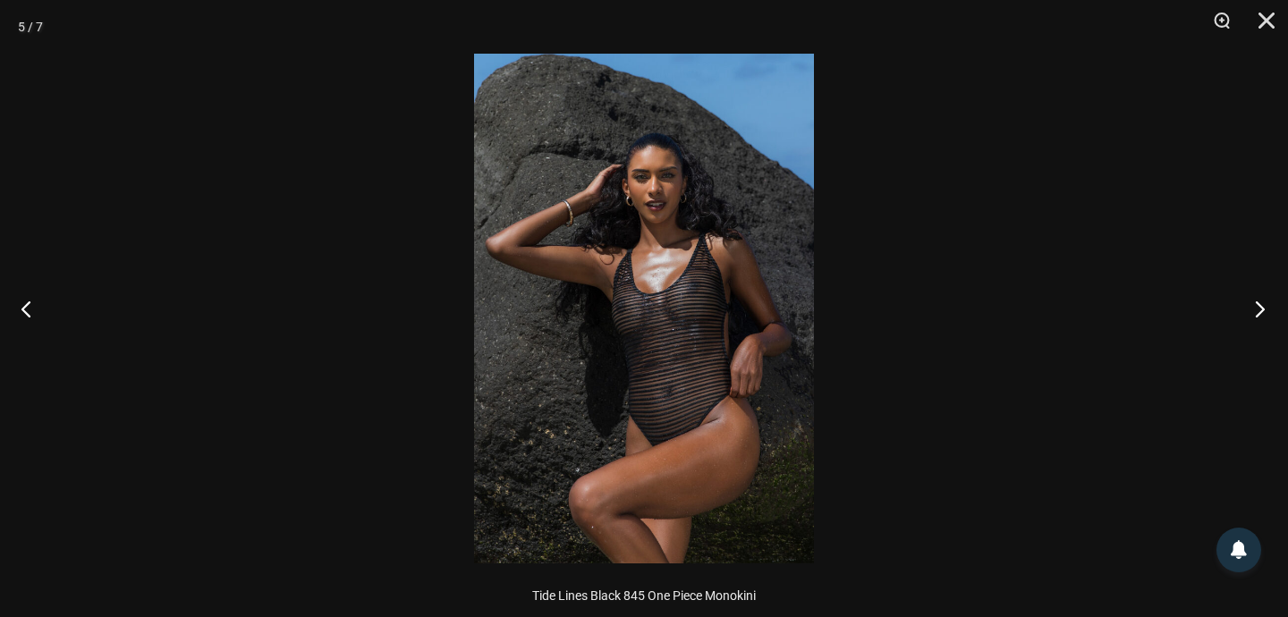
click at [1260, 305] on button "Next" at bounding box center [1254, 308] width 67 height 89
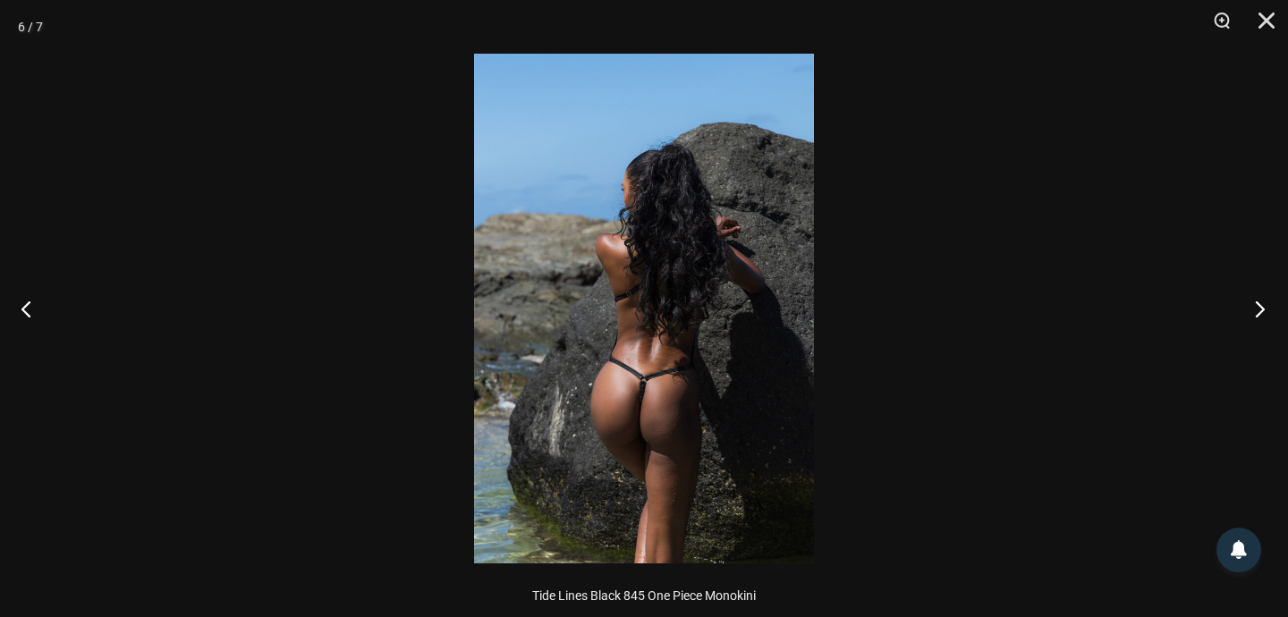
click at [1260, 305] on button "Next" at bounding box center [1254, 308] width 67 height 89
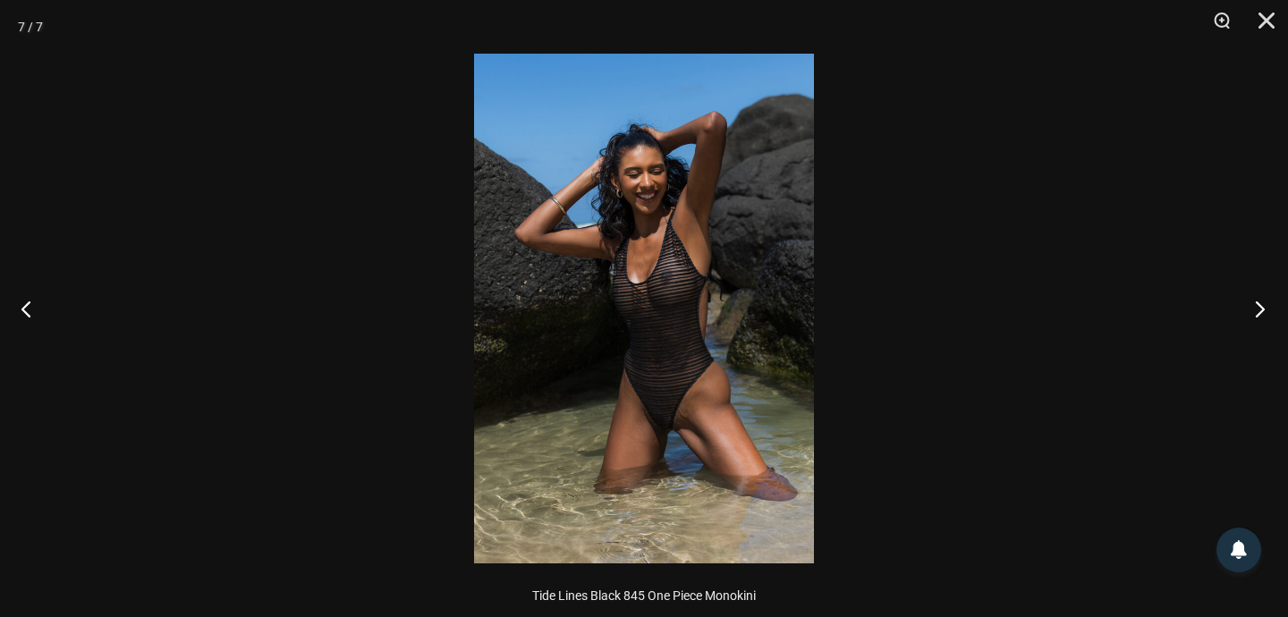
click at [1260, 305] on button "Next" at bounding box center [1254, 308] width 67 height 89
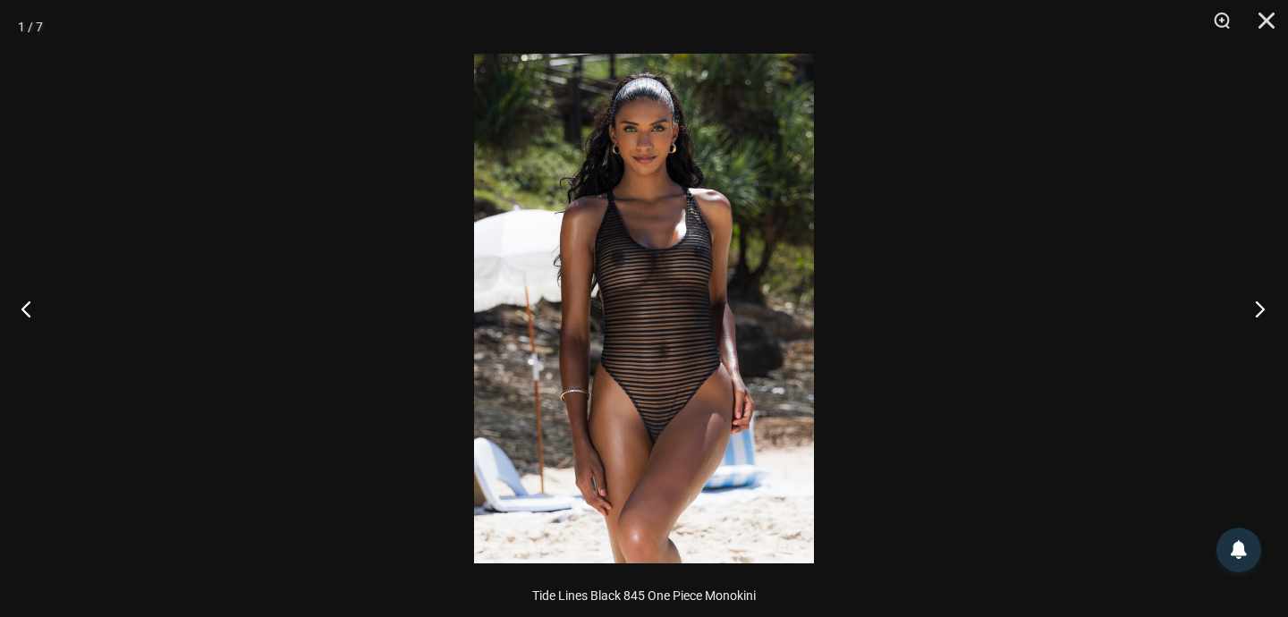
click at [1260, 305] on button "Next" at bounding box center [1254, 308] width 67 height 89
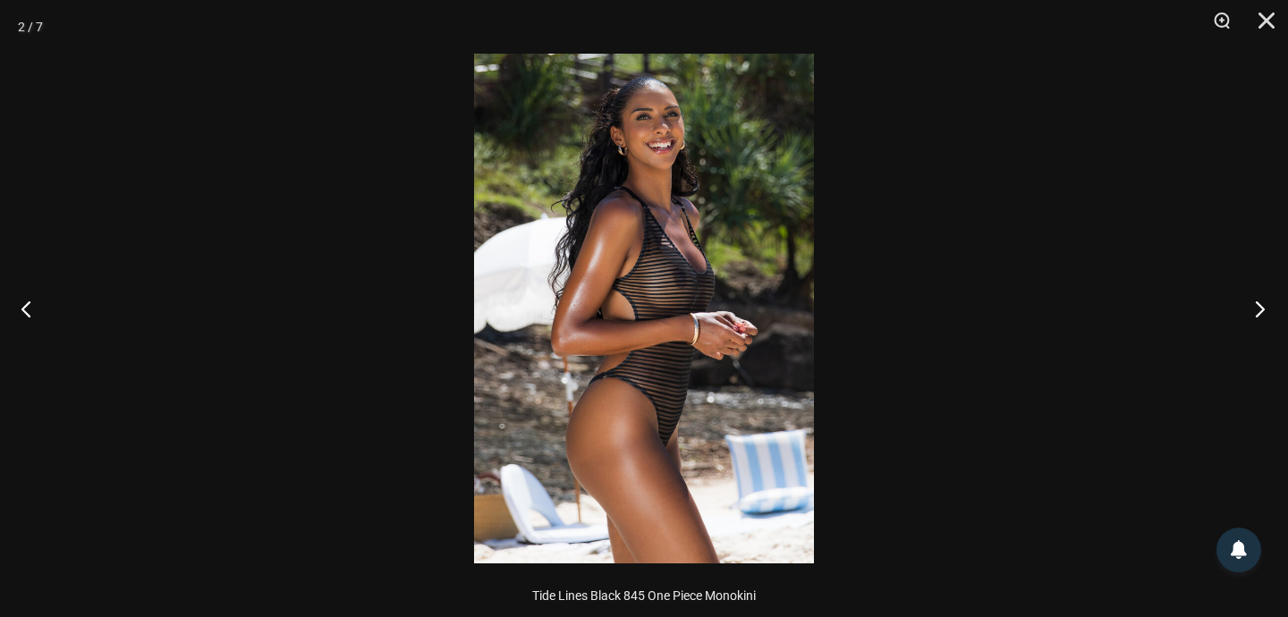
click at [1260, 305] on button "Next" at bounding box center [1254, 308] width 67 height 89
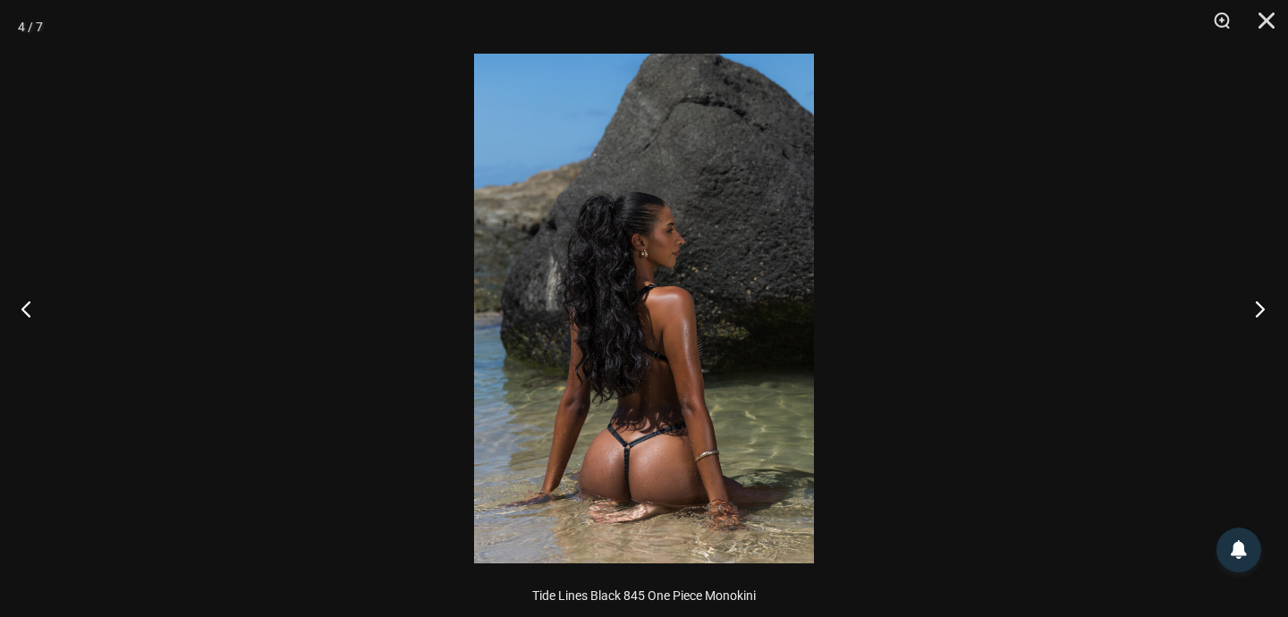
click at [1260, 305] on button "Next" at bounding box center [1254, 308] width 67 height 89
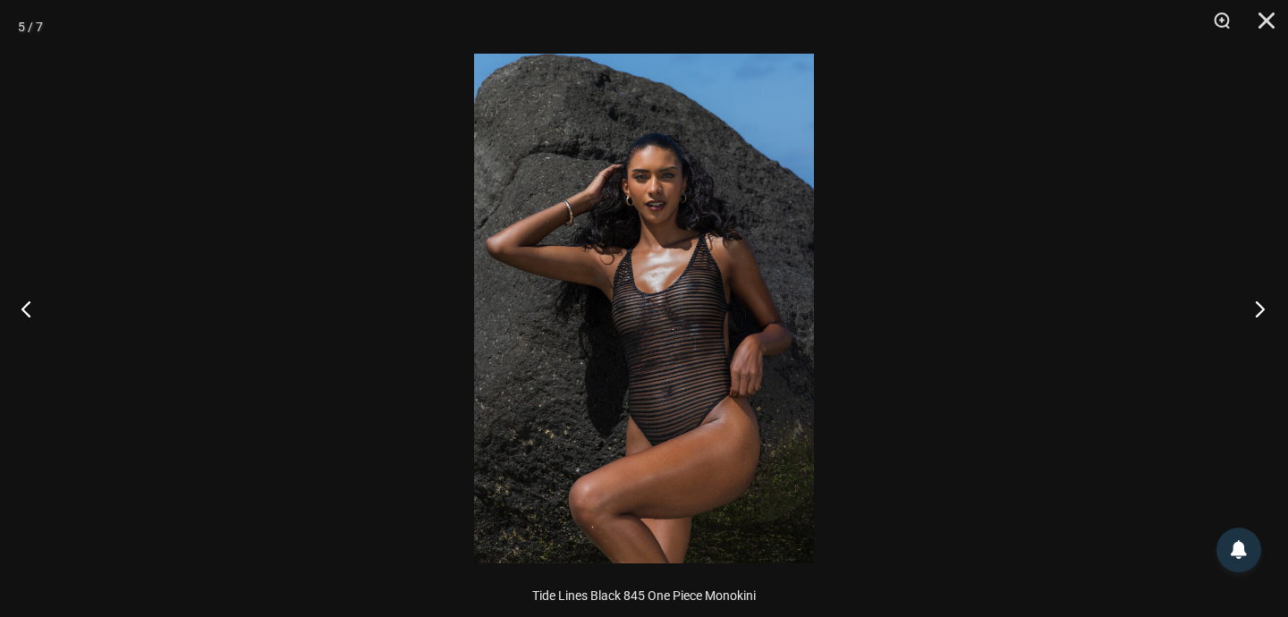
click at [1260, 305] on button "Next" at bounding box center [1254, 308] width 67 height 89
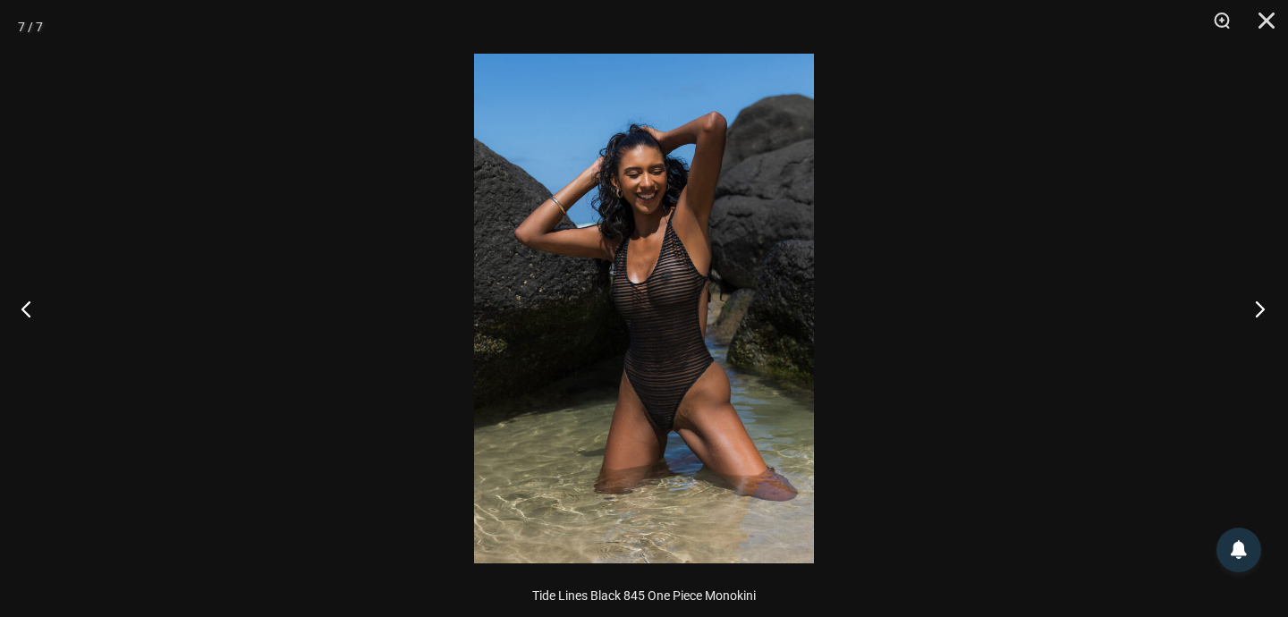
click at [1260, 305] on button "Next" at bounding box center [1254, 308] width 67 height 89
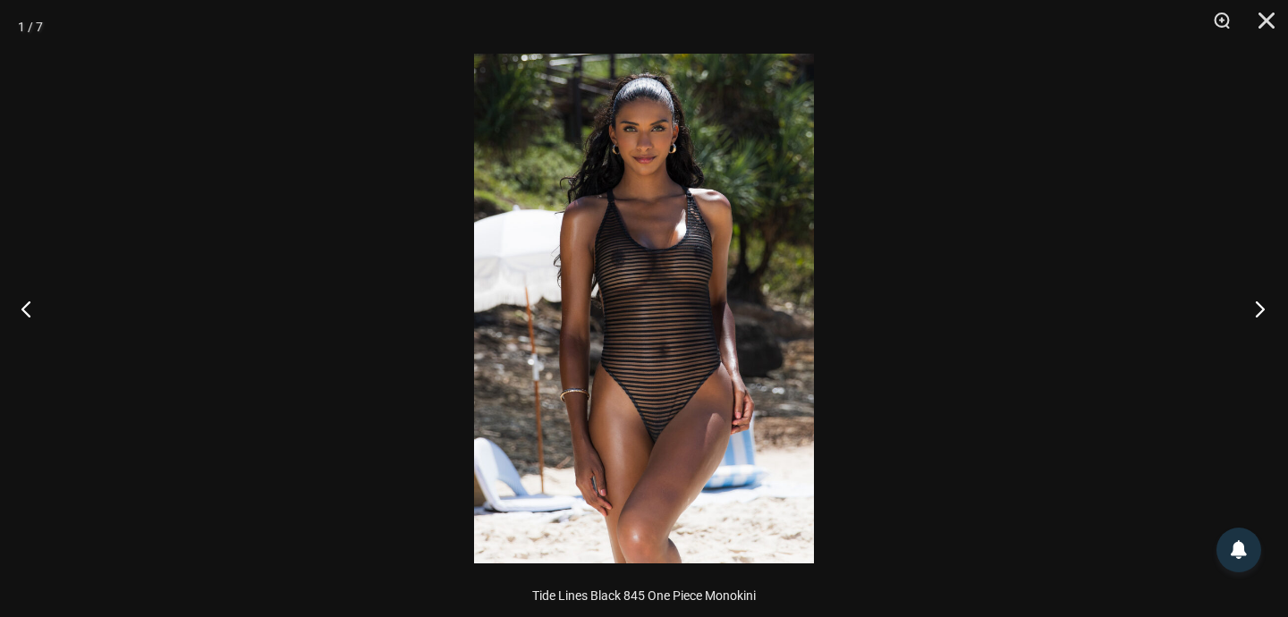
click at [1260, 305] on button "Next" at bounding box center [1254, 308] width 67 height 89
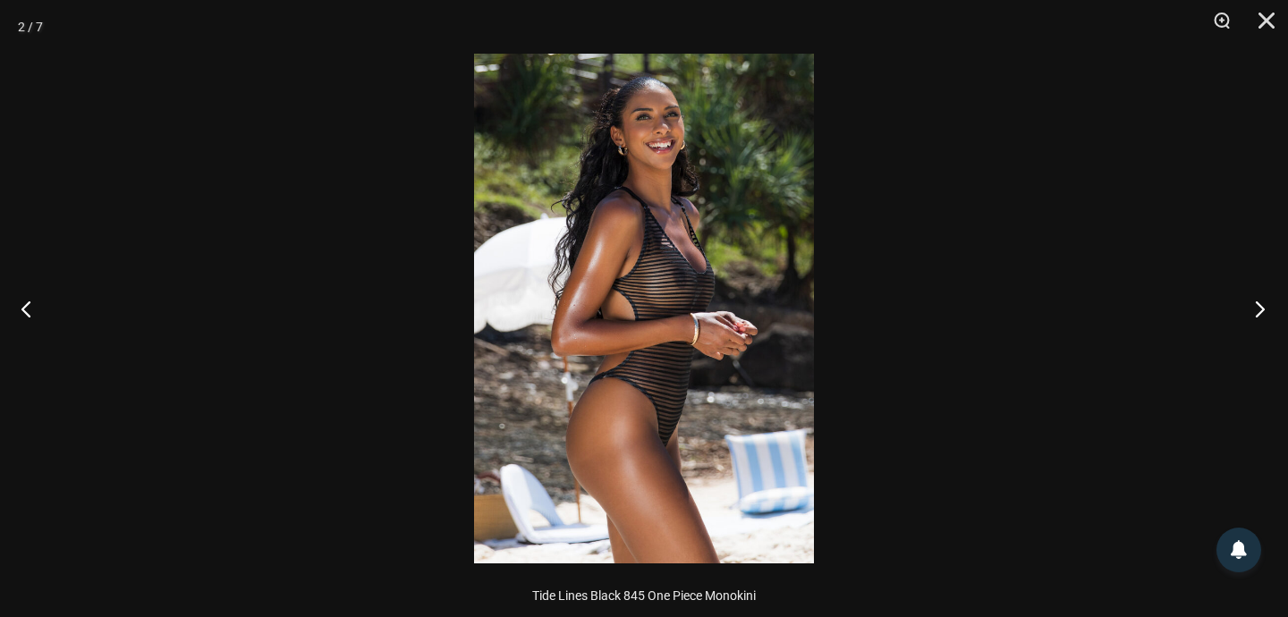
click at [1260, 305] on button "Next" at bounding box center [1254, 308] width 67 height 89
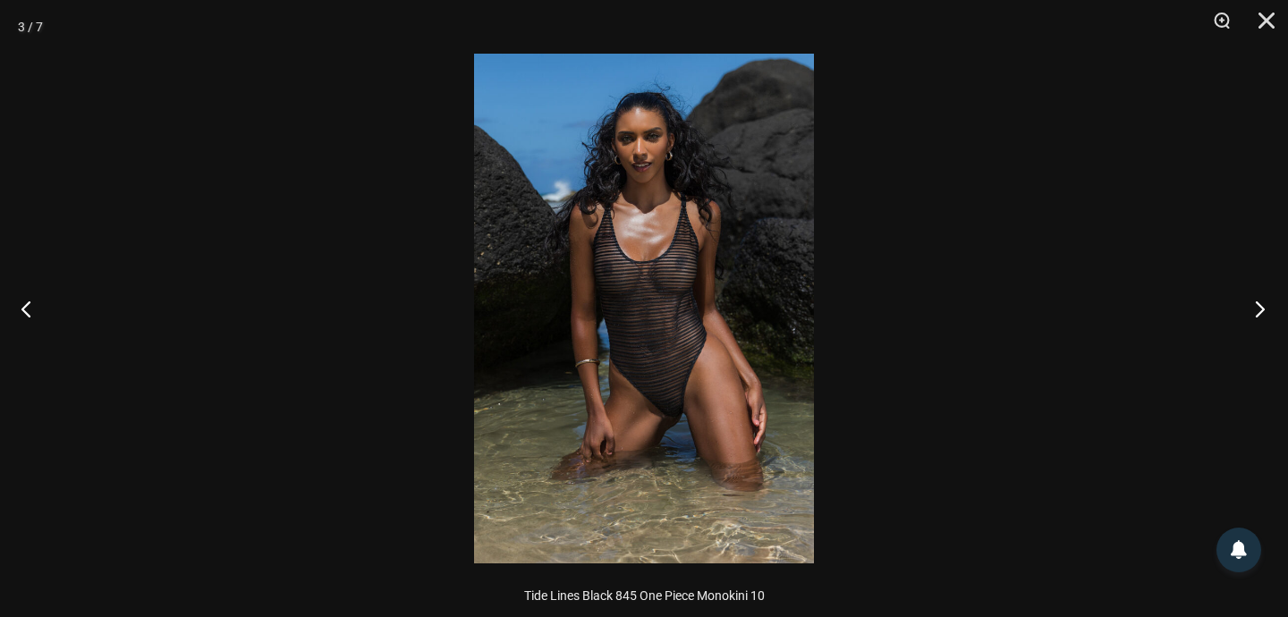
click at [1260, 305] on button "Next" at bounding box center [1254, 308] width 67 height 89
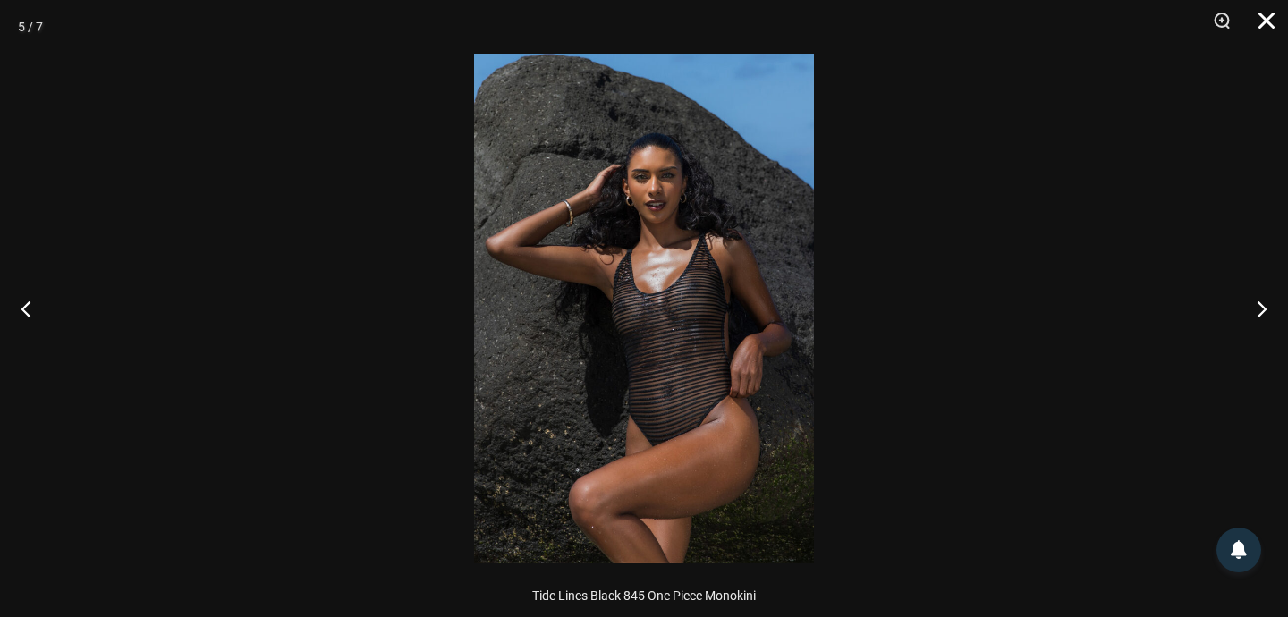
click at [1271, 22] on button "Close" at bounding box center [1260, 27] width 45 height 54
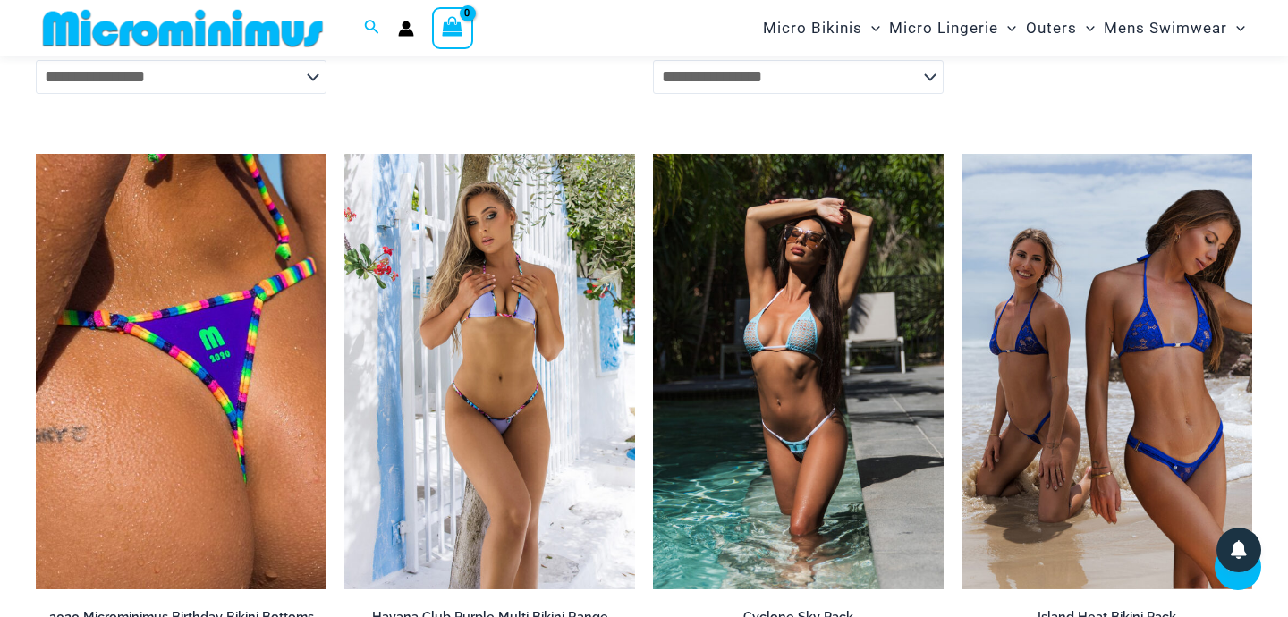
scroll to position [2159, 0]
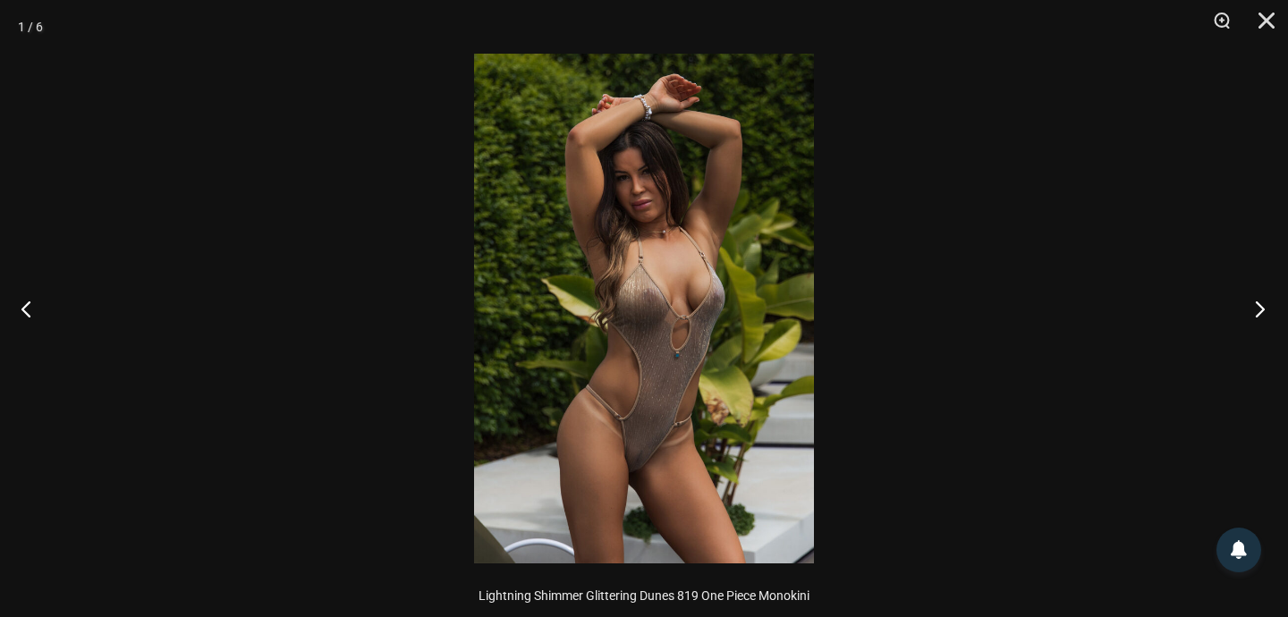
click at [1266, 306] on button "Next" at bounding box center [1254, 308] width 67 height 89
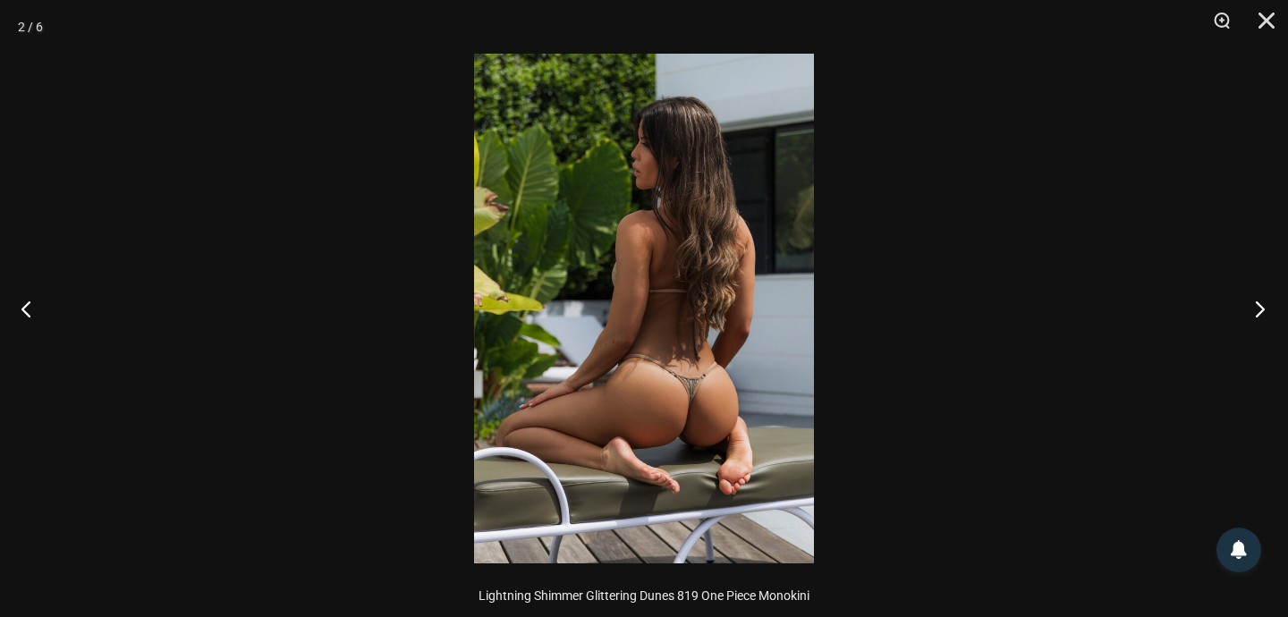
click at [1266, 306] on button "Next" at bounding box center [1254, 308] width 67 height 89
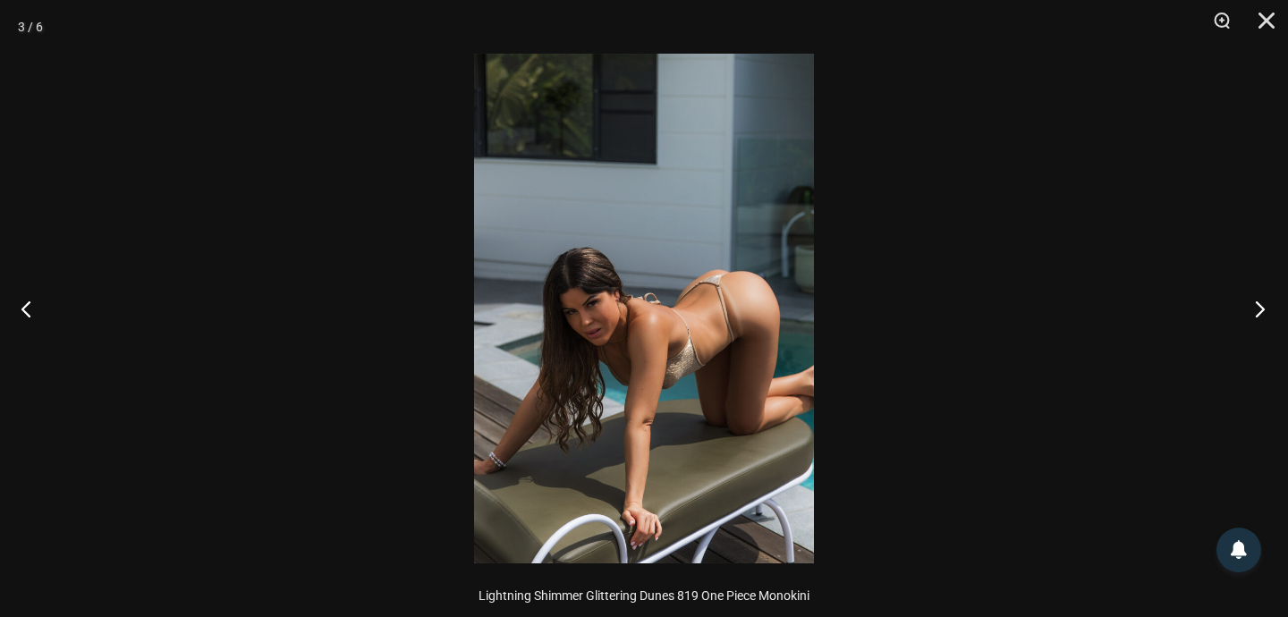
click at [1266, 306] on button "Next" at bounding box center [1254, 308] width 67 height 89
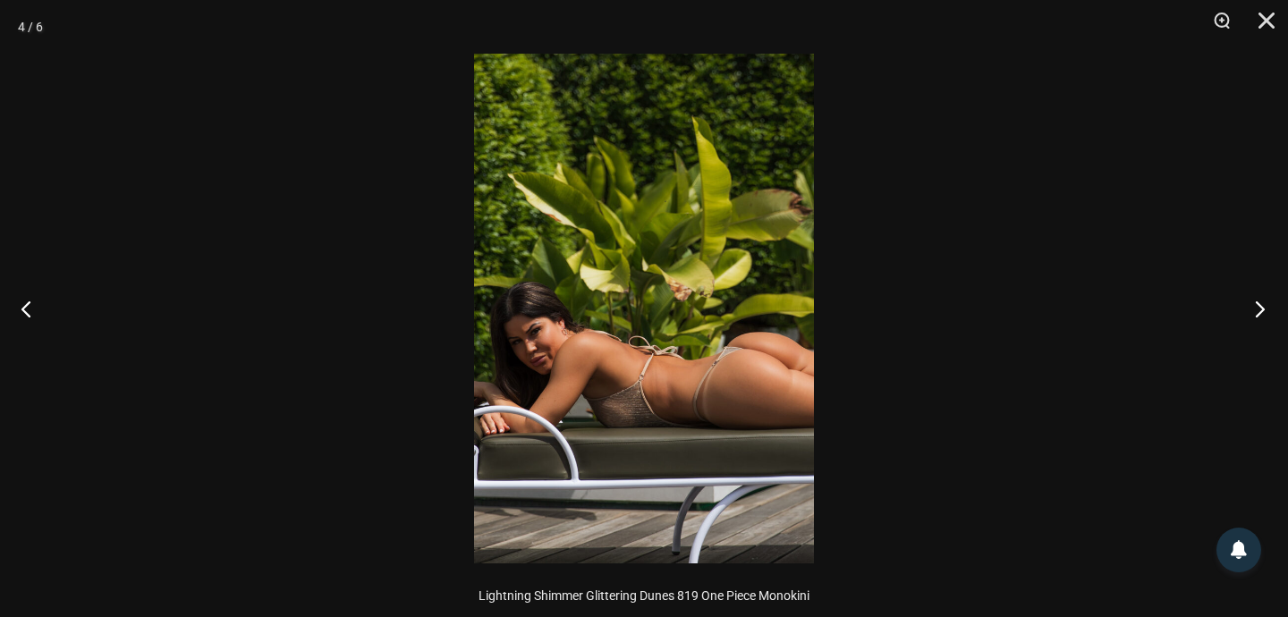
click at [1266, 306] on button "Next" at bounding box center [1254, 308] width 67 height 89
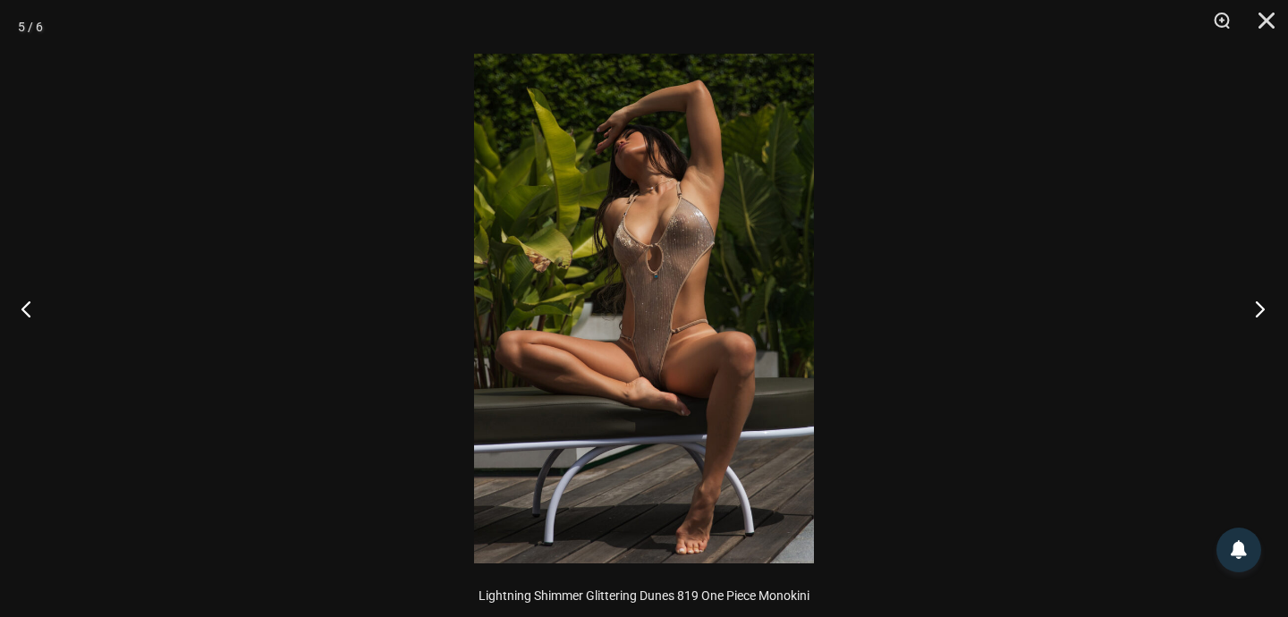
click at [1266, 306] on button "Next" at bounding box center [1254, 308] width 67 height 89
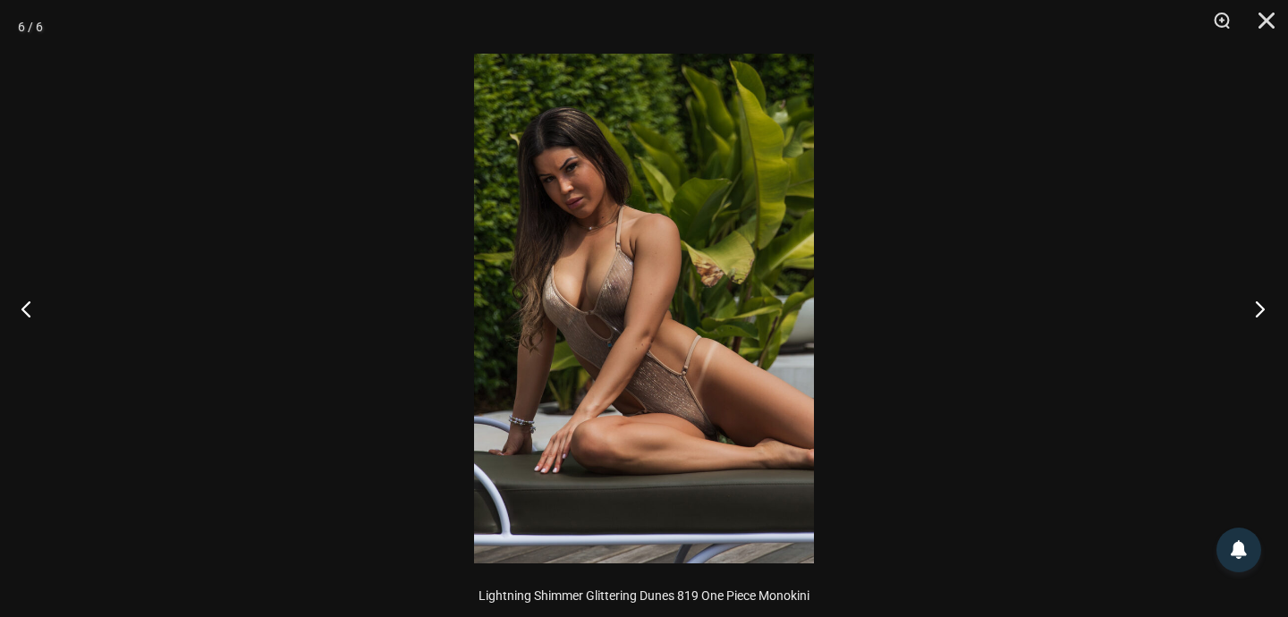
click at [1266, 306] on button "Next" at bounding box center [1254, 308] width 67 height 89
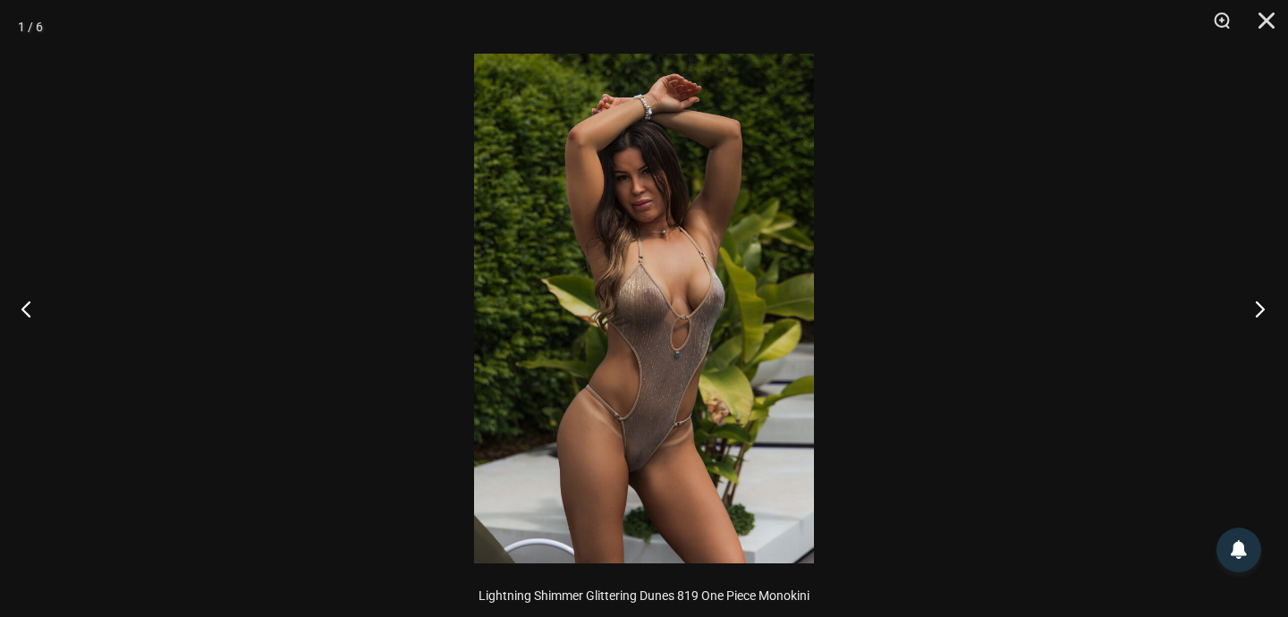
click at [1266, 306] on button "Next" at bounding box center [1254, 308] width 67 height 89
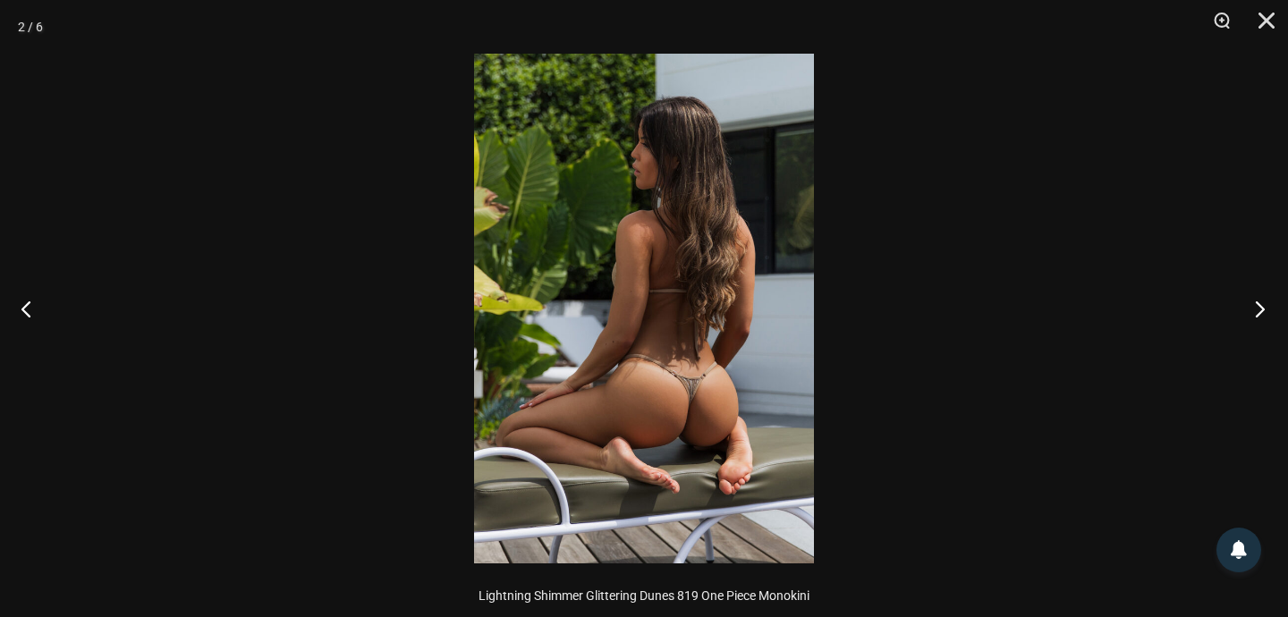
click at [1266, 306] on button "Next" at bounding box center [1254, 308] width 67 height 89
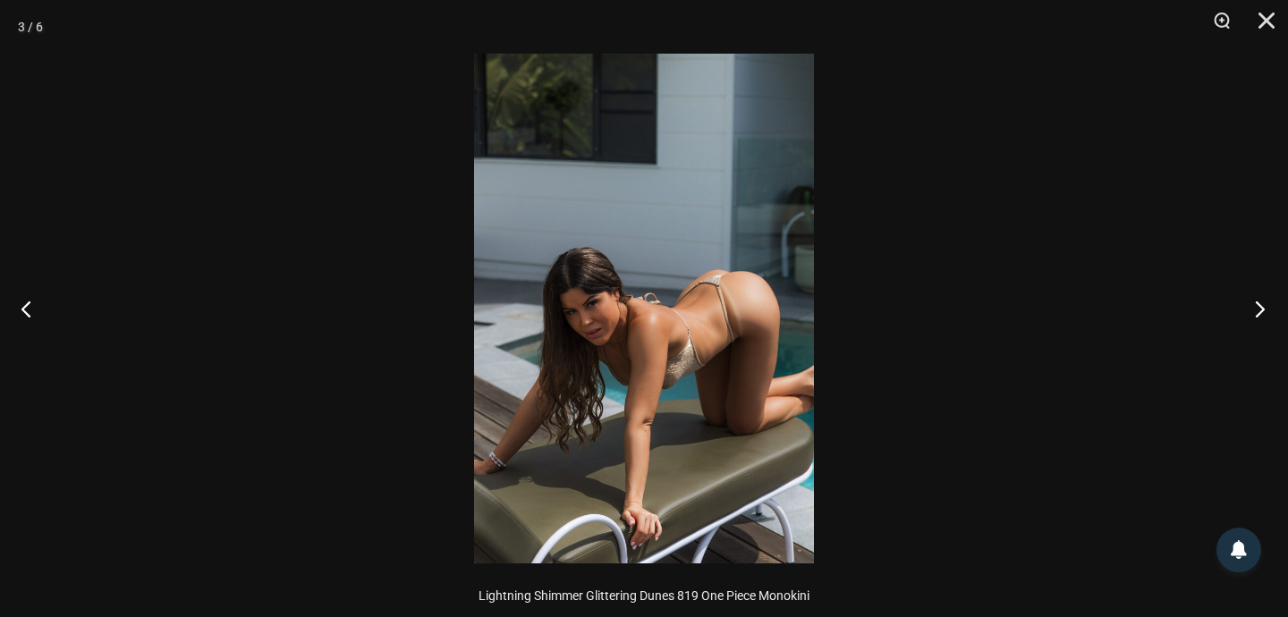
click at [1266, 306] on button "Next" at bounding box center [1254, 308] width 67 height 89
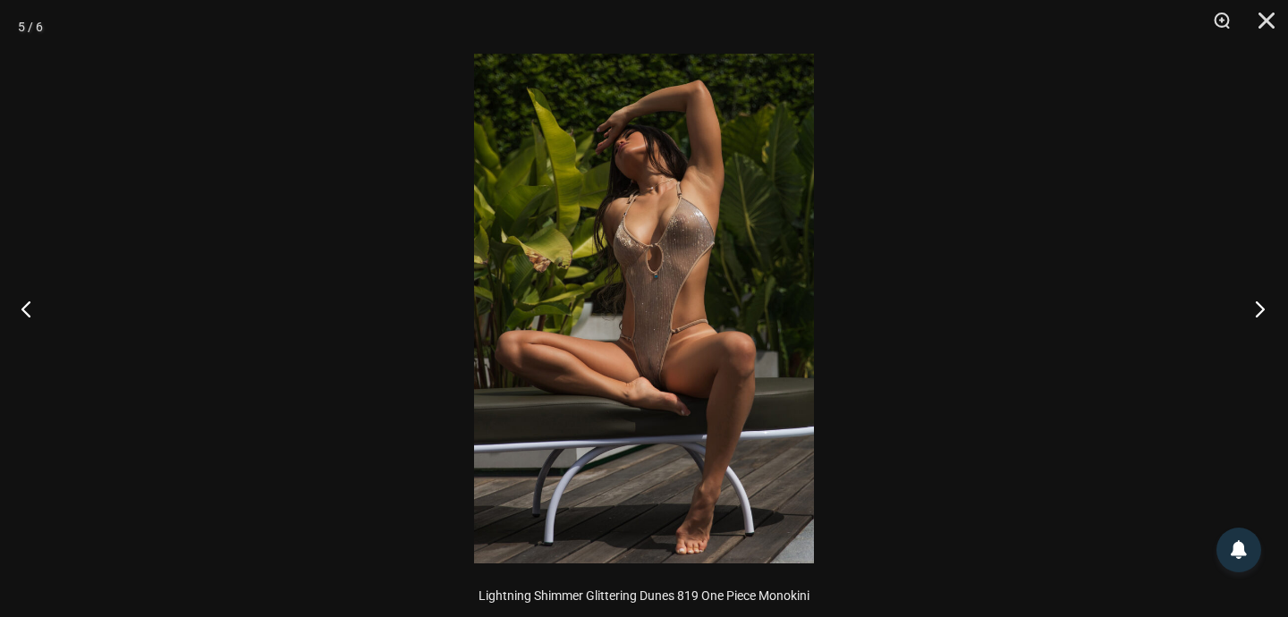
click at [1266, 306] on button "Next" at bounding box center [1254, 308] width 67 height 89
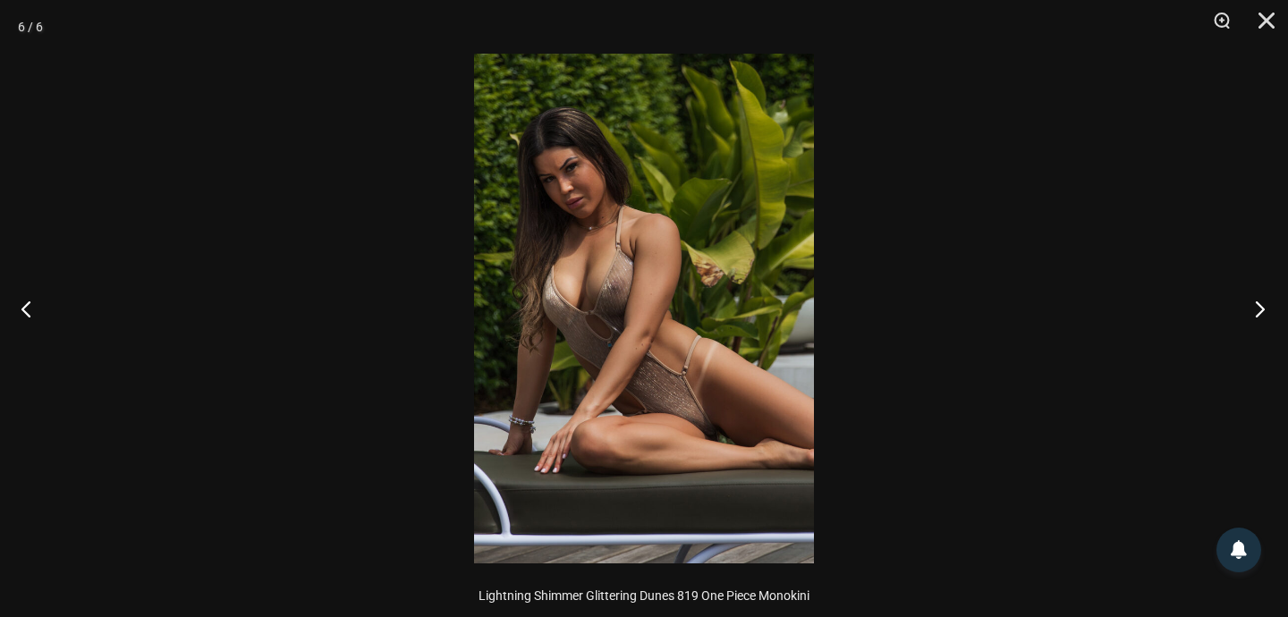
click at [1266, 306] on button "Next" at bounding box center [1254, 308] width 67 height 89
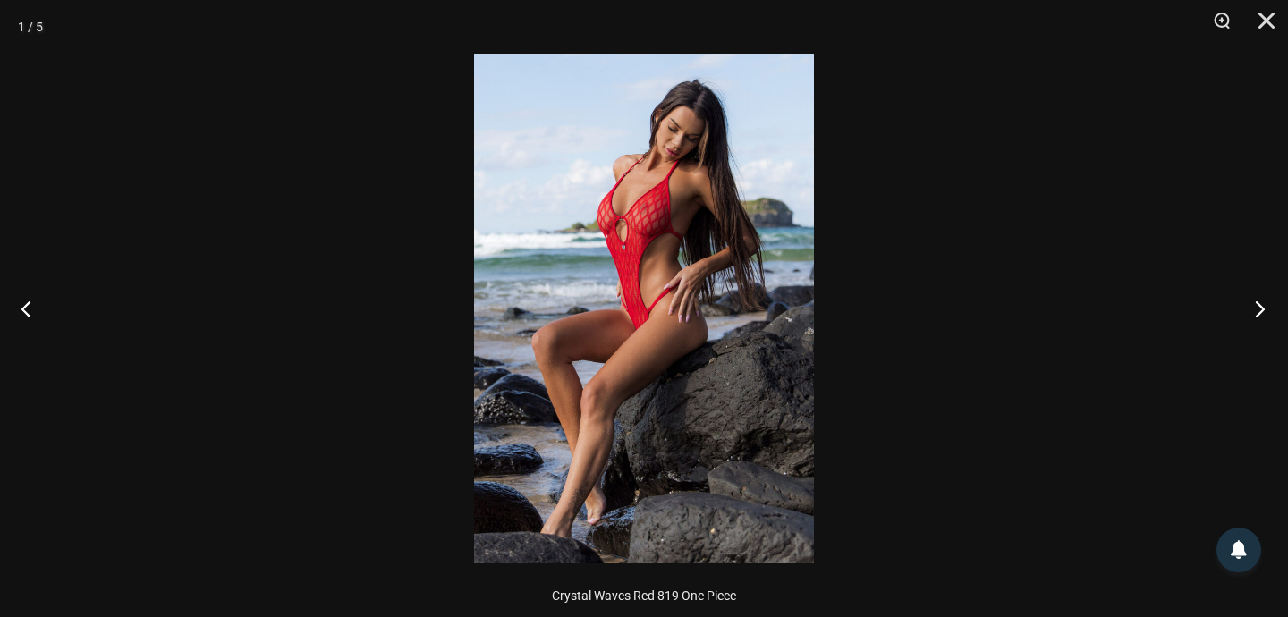
click at [1259, 309] on button "Next" at bounding box center [1254, 308] width 67 height 89
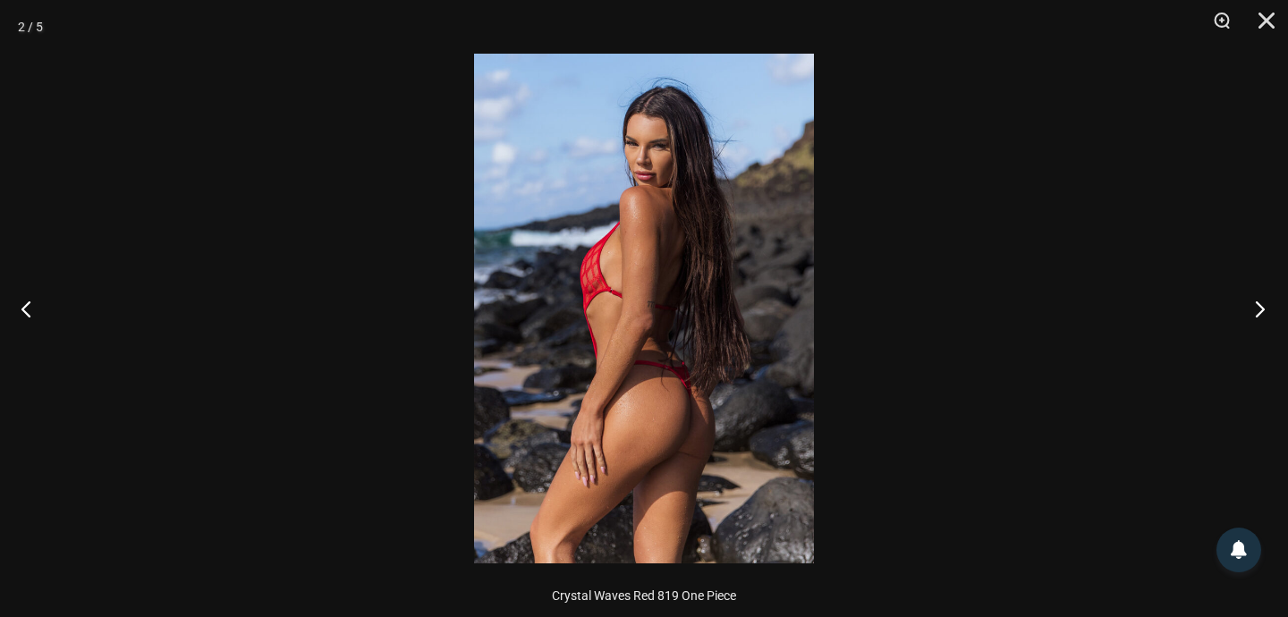
click at [1259, 309] on button "Next" at bounding box center [1254, 308] width 67 height 89
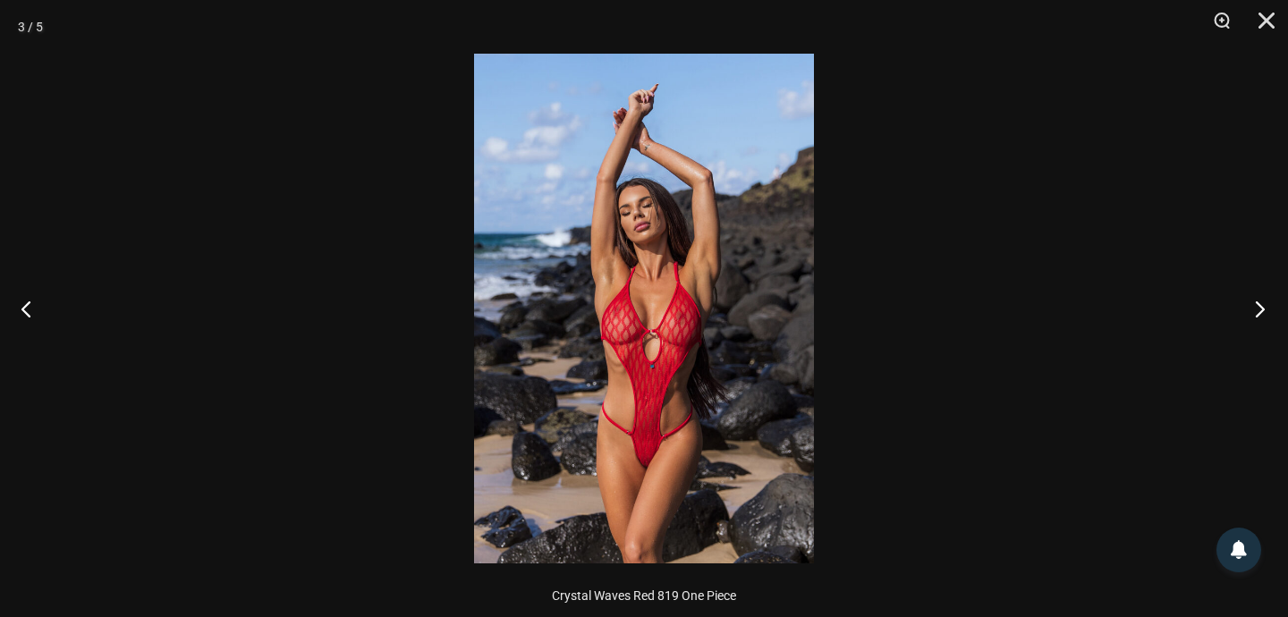
click at [1259, 309] on button "Next" at bounding box center [1254, 308] width 67 height 89
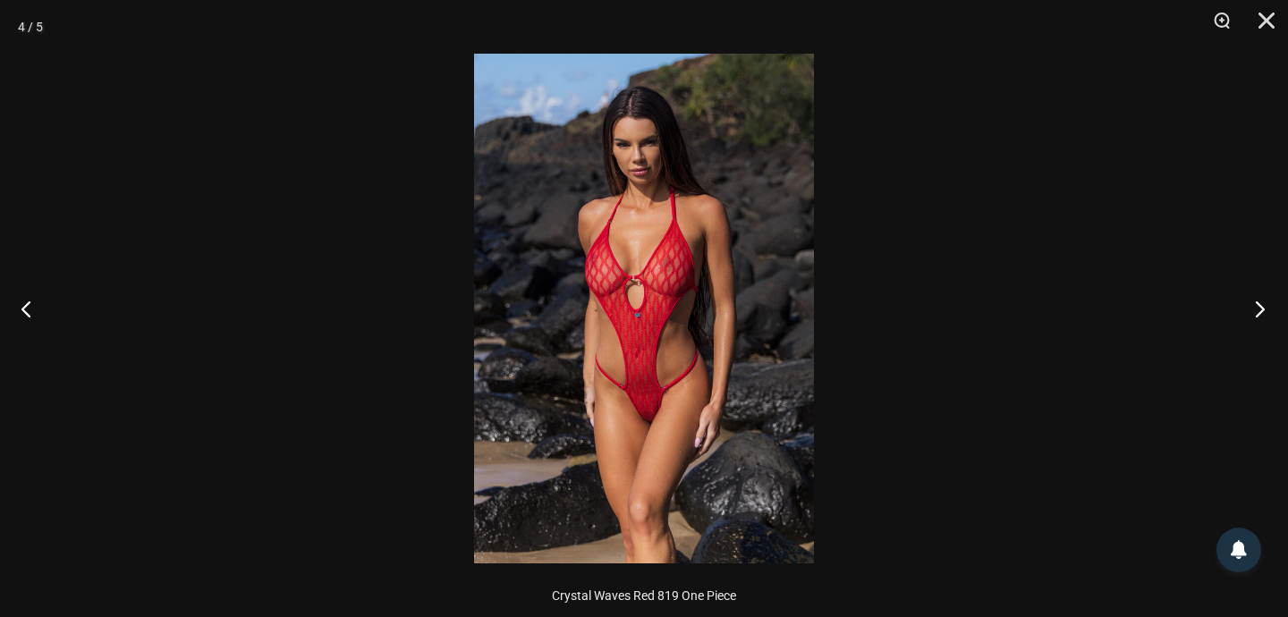
click at [1259, 309] on button "Next" at bounding box center [1254, 308] width 67 height 89
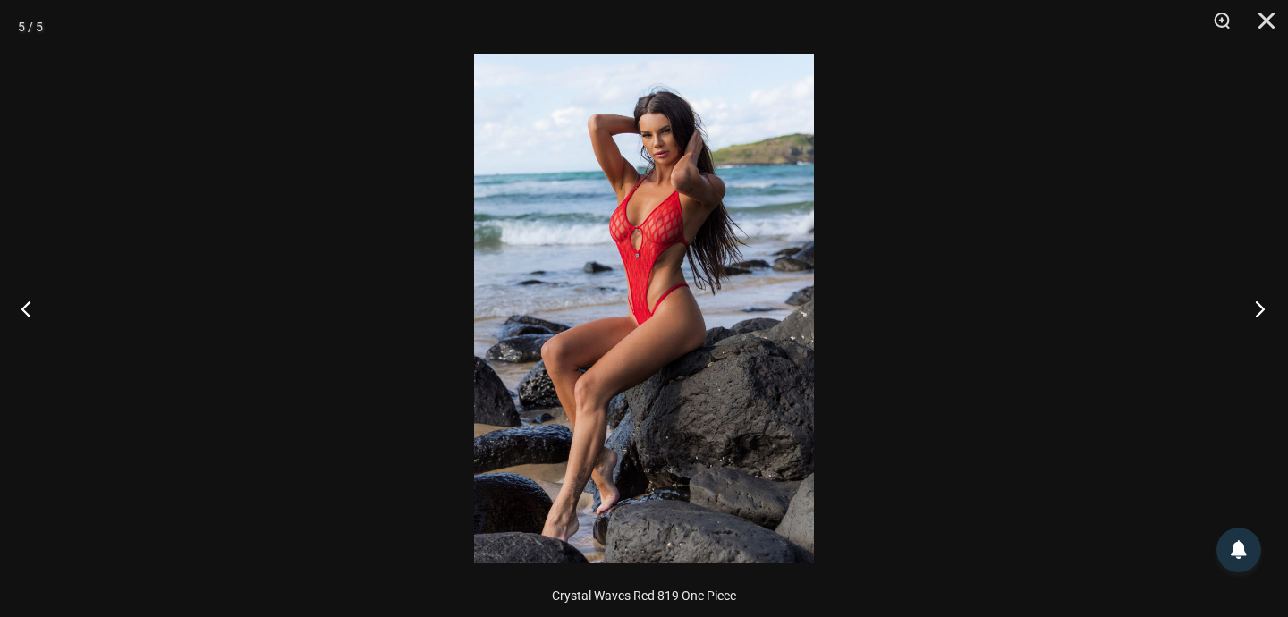
click at [1259, 309] on button "Next" at bounding box center [1254, 308] width 67 height 89
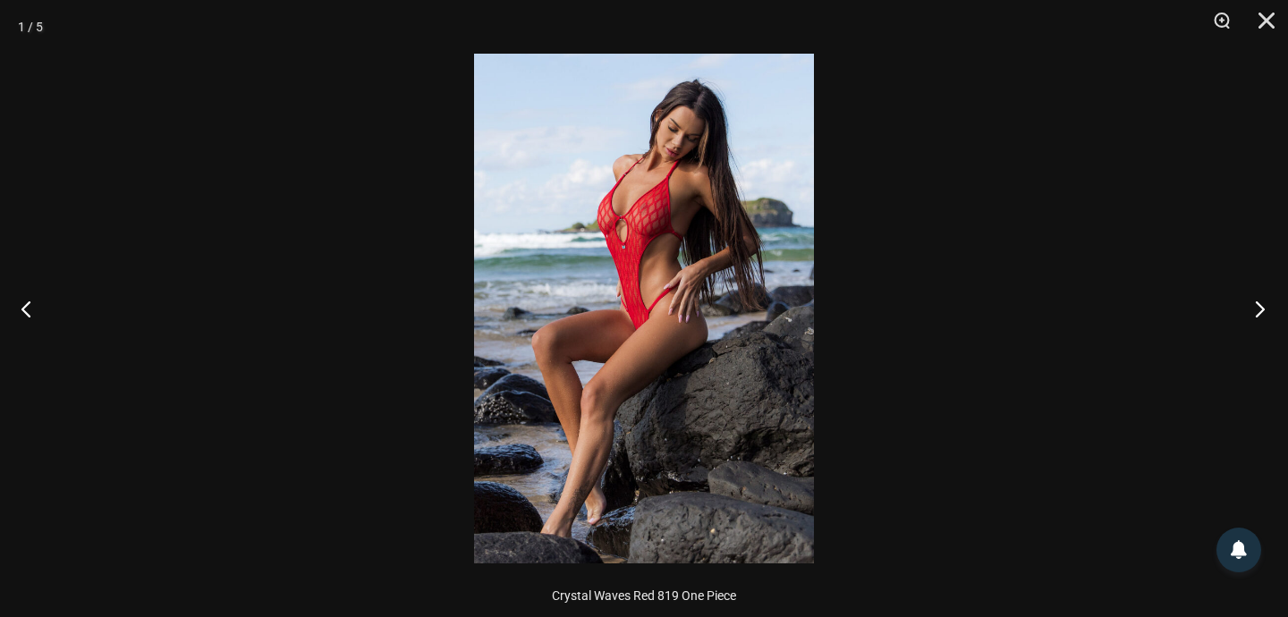
click at [1259, 309] on button "Next" at bounding box center [1254, 308] width 67 height 89
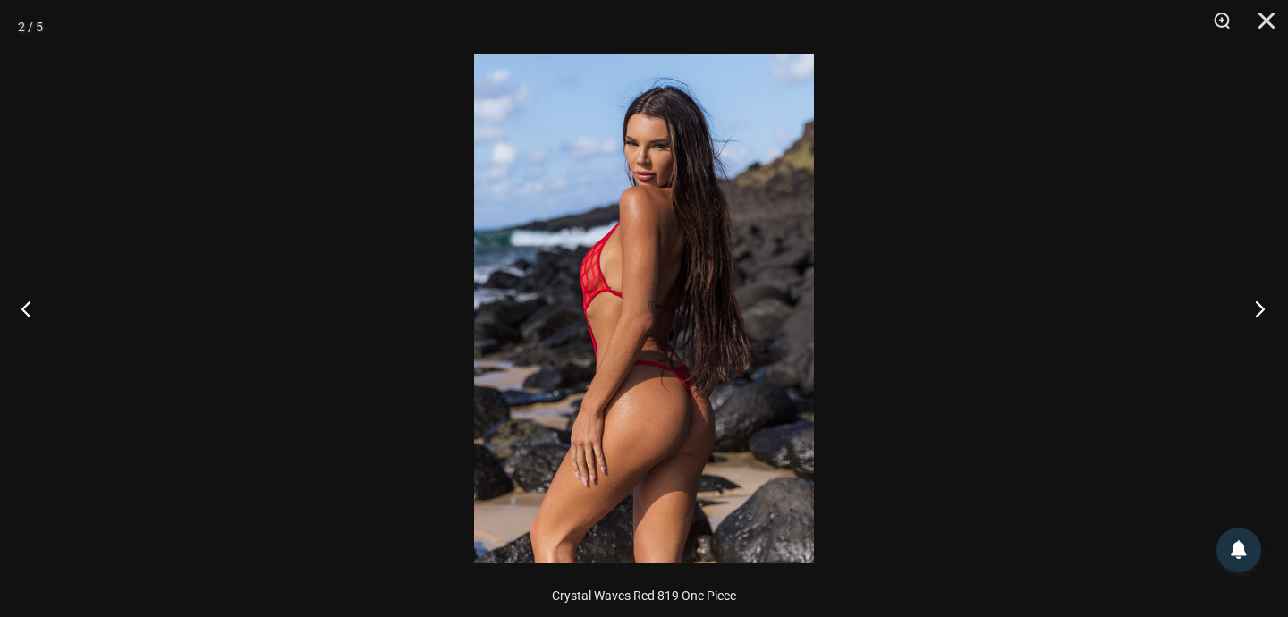
click at [1259, 309] on button "Next" at bounding box center [1254, 308] width 67 height 89
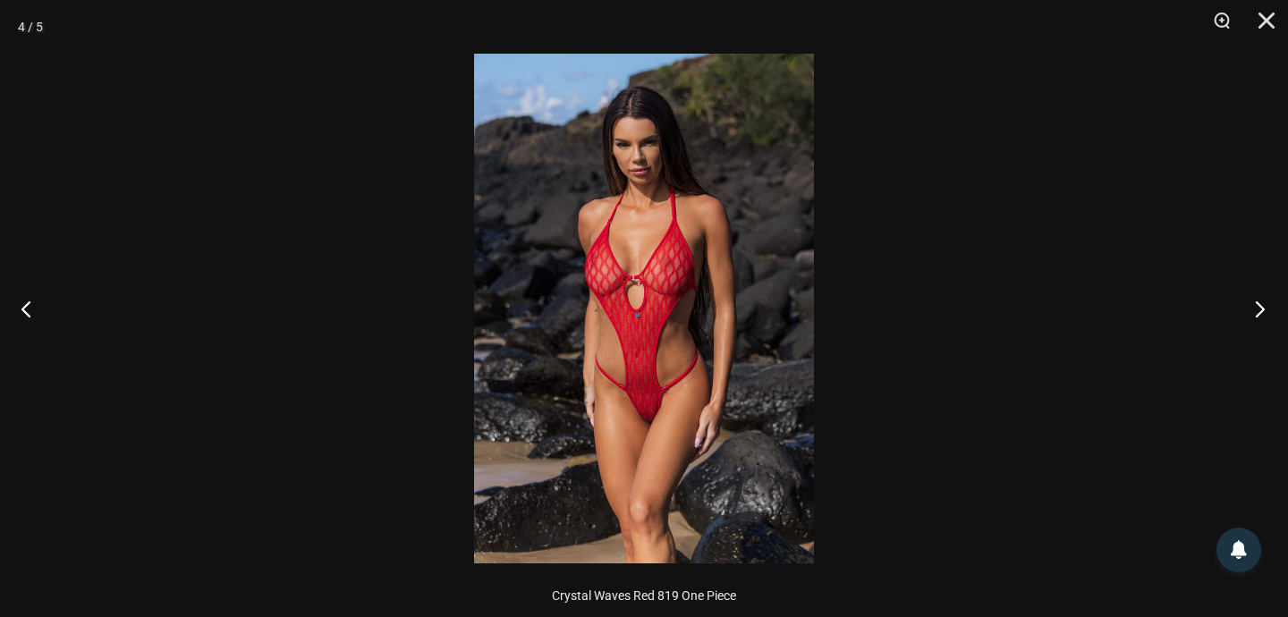
click at [1259, 309] on button "Next" at bounding box center [1254, 308] width 67 height 89
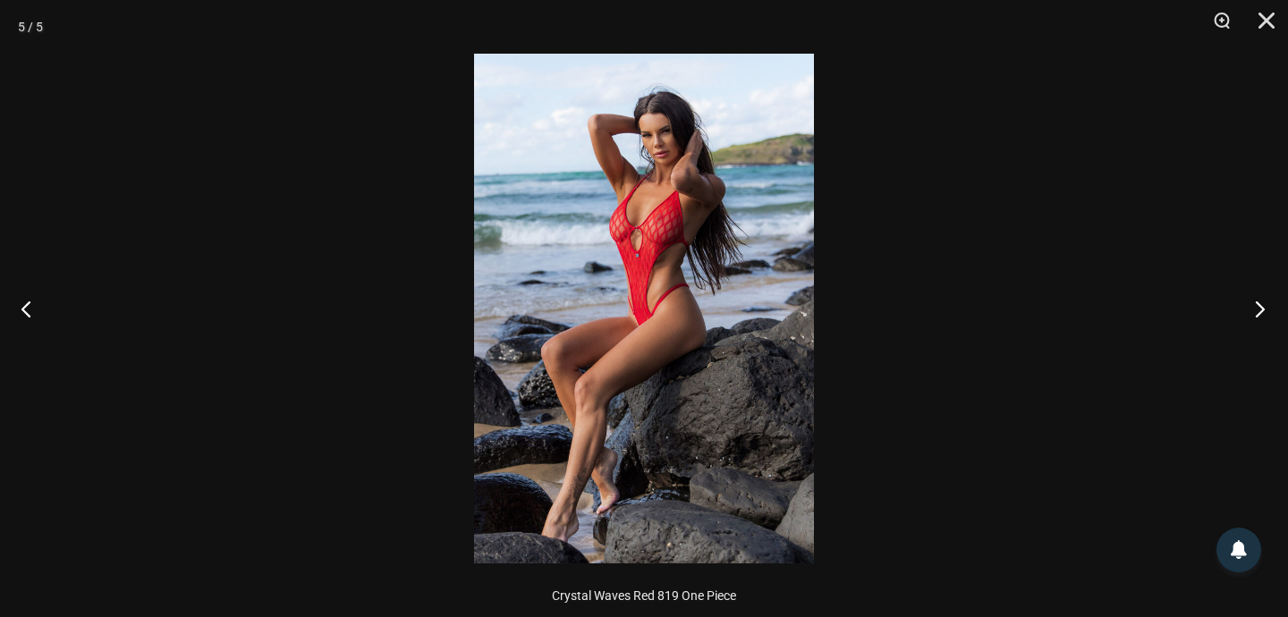
click at [1259, 309] on button "Next" at bounding box center [1254, 308] width 67 height 89
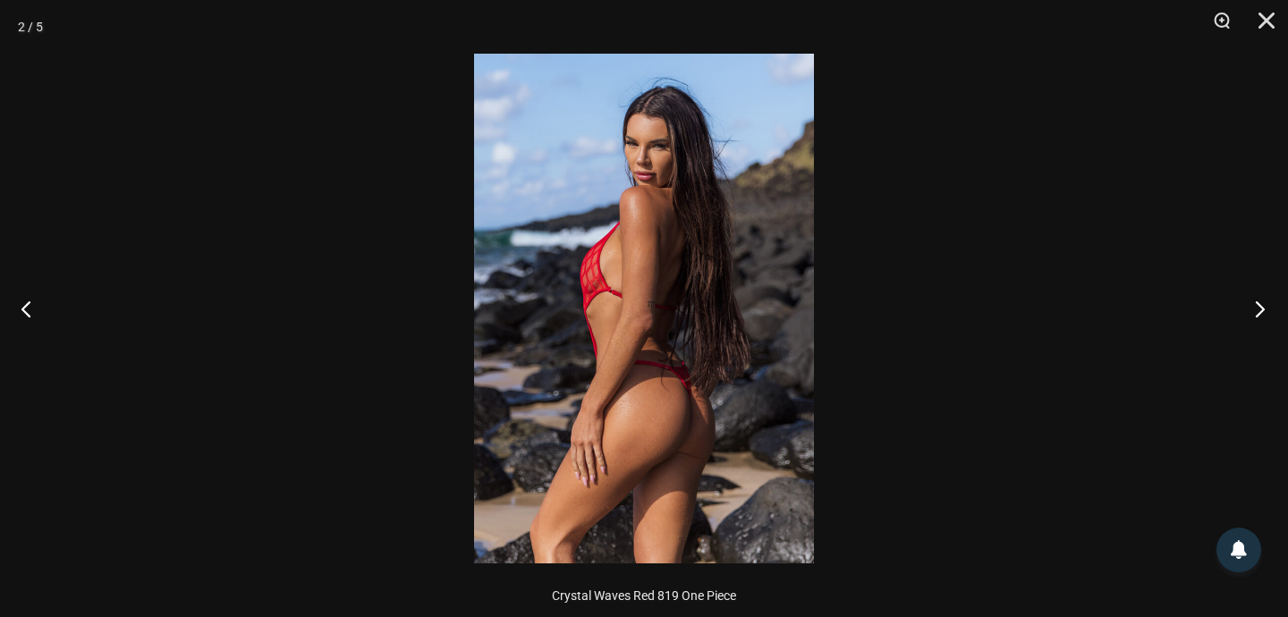
click at [1259, 309] on button "Next" at bounding box center [1254, 308] width 67 height 89
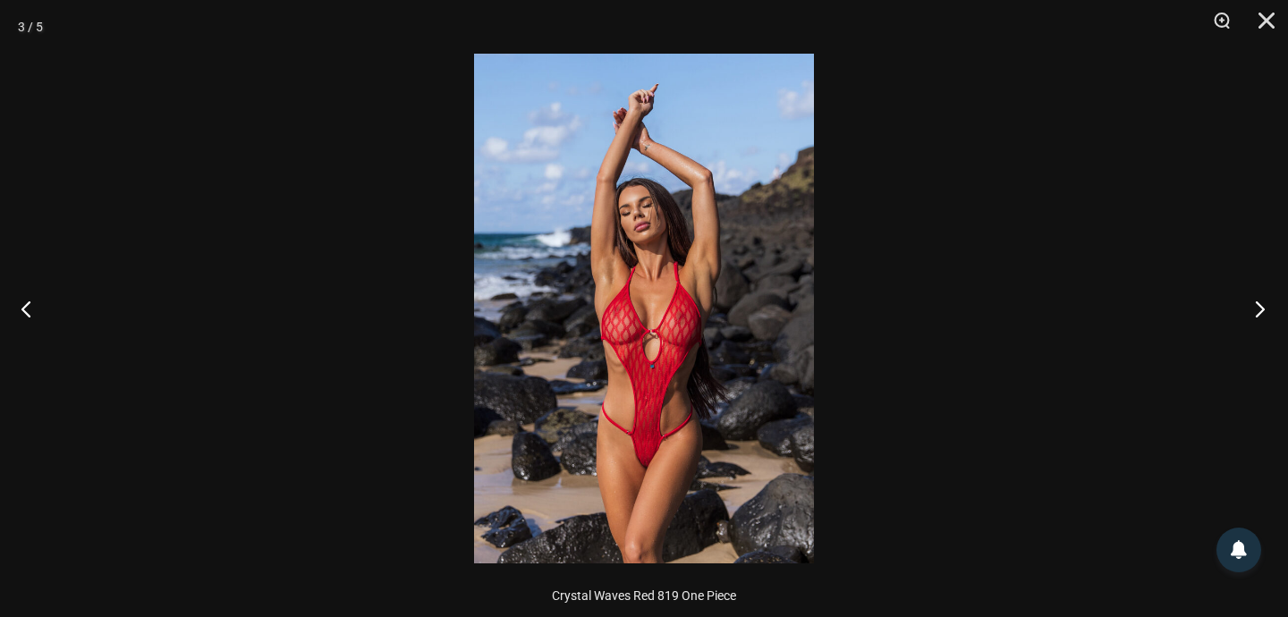
click at [1259, 309] on button "Next" at bounding box center [1254, 308] width 67 height 89
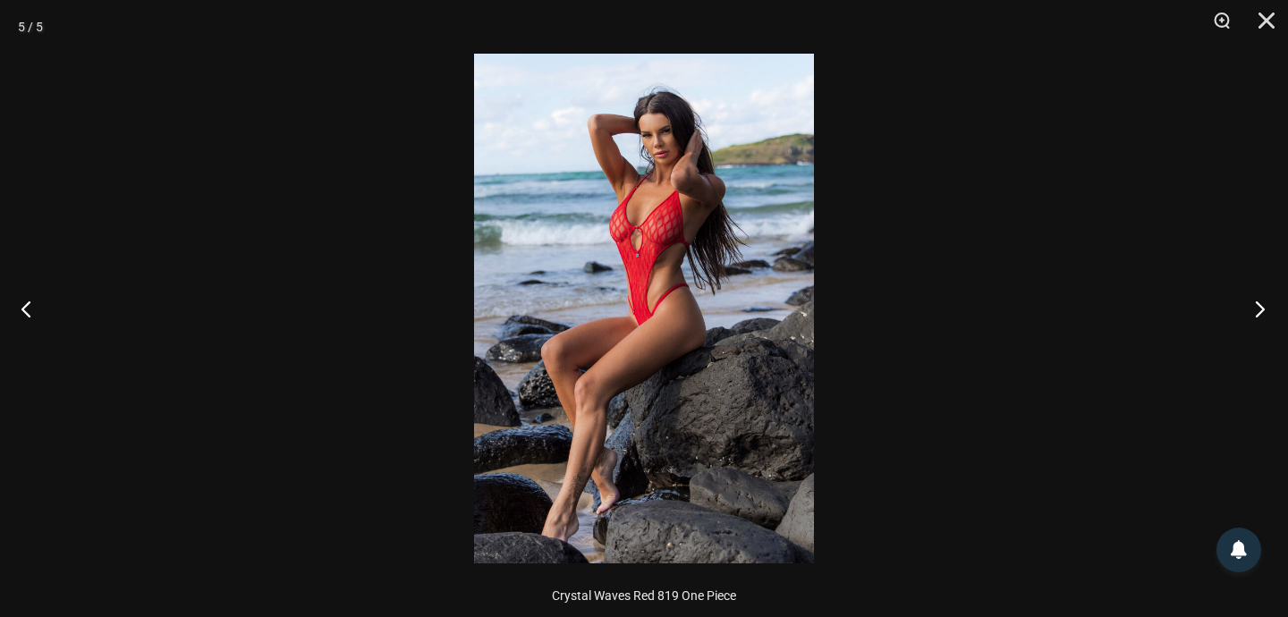
click at [1259, 309] on button "Next" at bounding box center [1254, 308] width 67 height 89
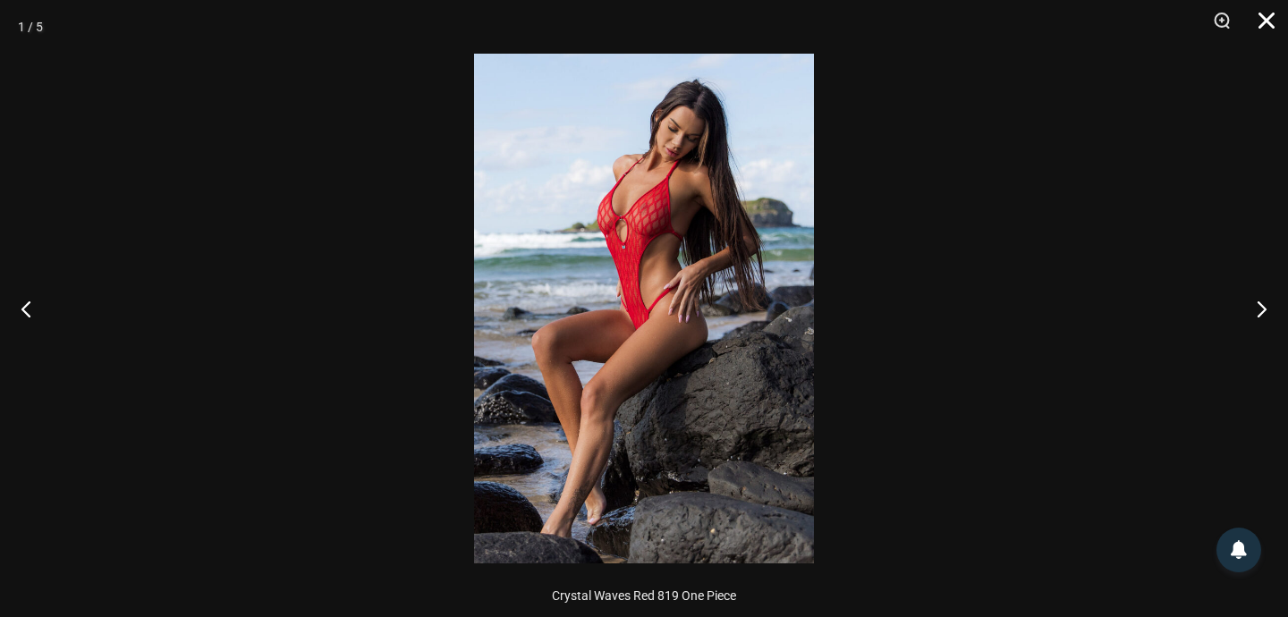
click at [1262, 15] on button "Close" at bounding box center [1260, 27] width 45 height 54
